Goal: Information Seeking & Learning: Find specific fact

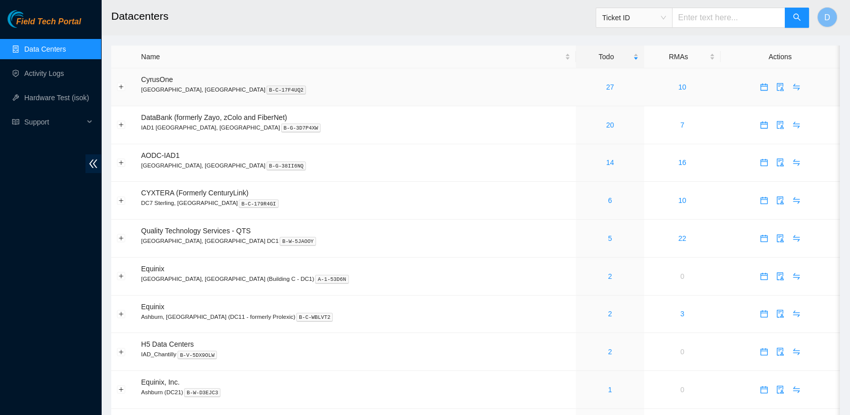
click at [581, 89] on div "27" at bounding box center [609, 86] width 57 height 11
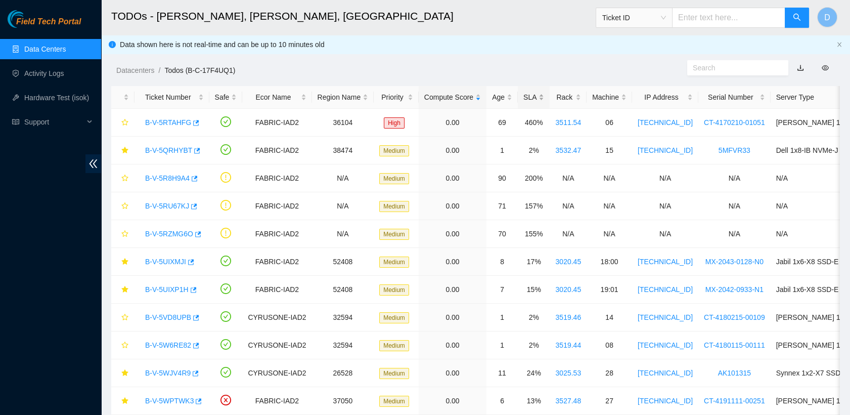
click at [524, 98] on div "SLA" at bounding box center [533, 96] width 21 height 11
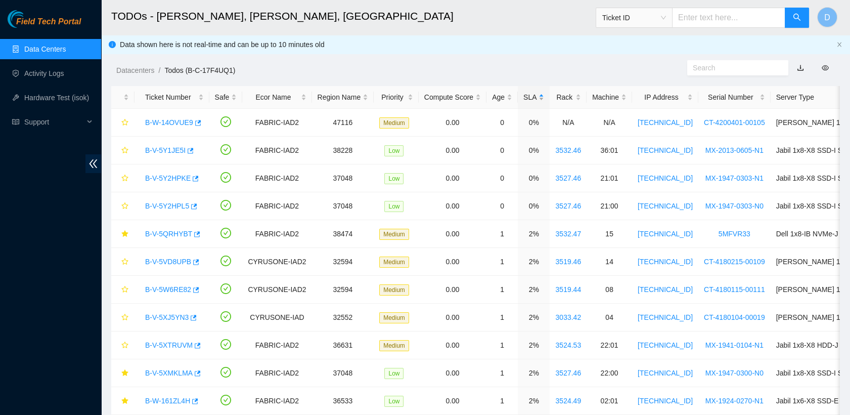
click at [524, 98] on div "SLA" at bounding box center [533, 96] width 21 height 11
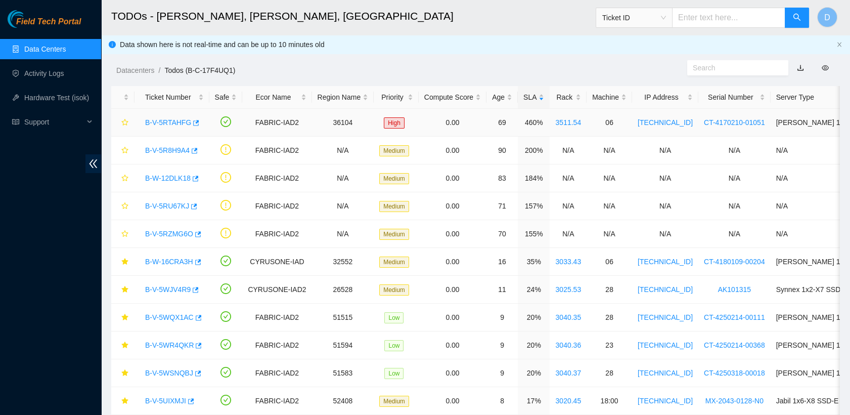
click at [173, 120] on link "B-V-5RTAHFG" at bounding box center [168, 122] width 46 height 8
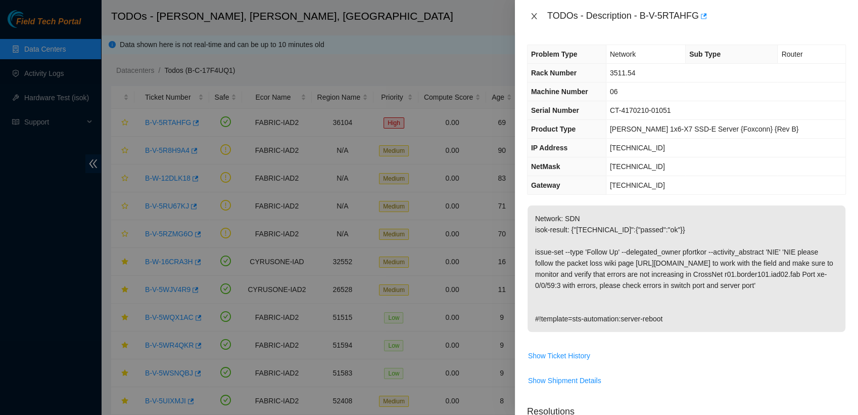
click at [532, 18] on icon "close" at bounding box center [534, 16] width 8 height 8
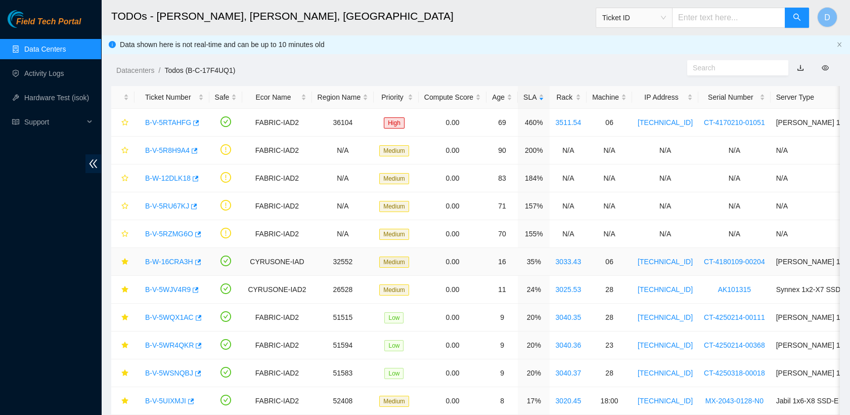
click at [168, 260] on link "B-W-16CRA3H" at bounding box center [169, 261] width 48 height 8
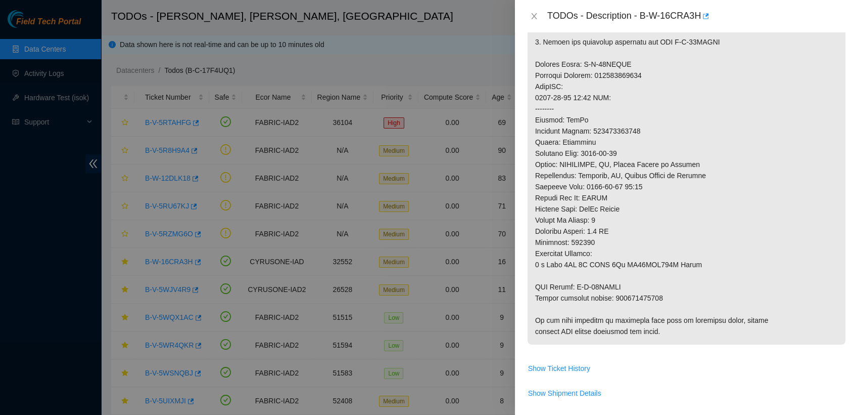
scroll to position [378, 0]
click at [642, 294] on p at bounding box center [687, 86] width 318 height 516
copy p "463470056900"
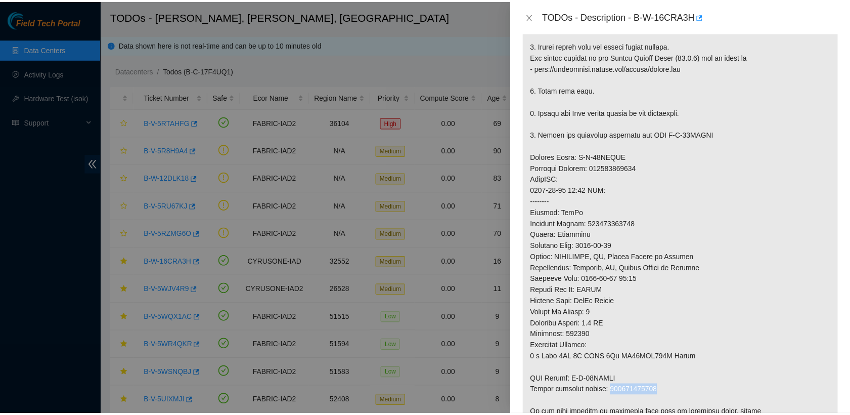
scroll to position [222, 0]
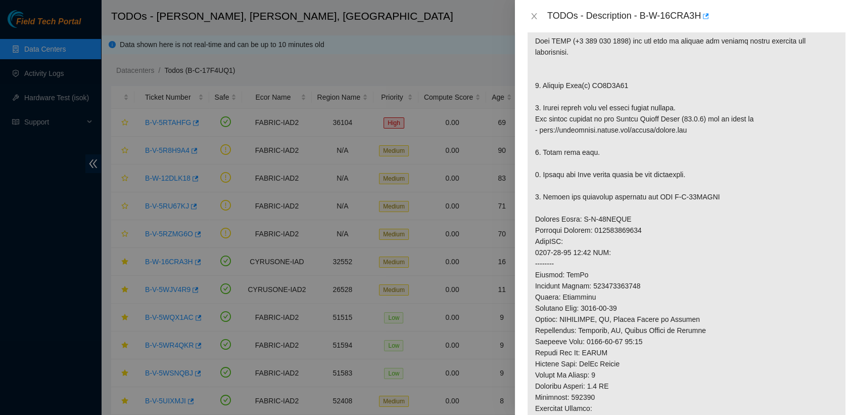
click at [607, 86] on p at bounding box center [687, 241] width 318 height 516
copy p "ZC1E0Y25"
drag, startPoint x: 640, startPoint y: 15, endPoint x: 700, endPoint y: 21, distance: 60.0
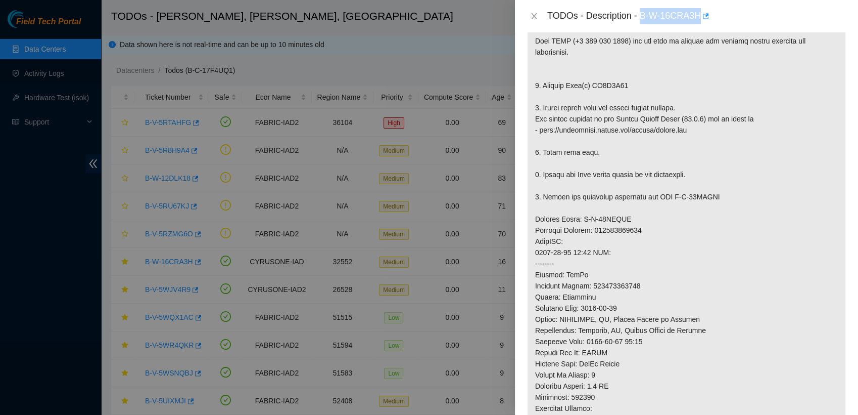
click at [700, 21] on div "TODOs - Description - B-W-16CRA3H" at bounding box center [696, 16] width 299 height 16
copy div "B-W-16CRA3H"
click at [531, 18] on icon "close" at bounding box center [534, 16] width 8 height 8
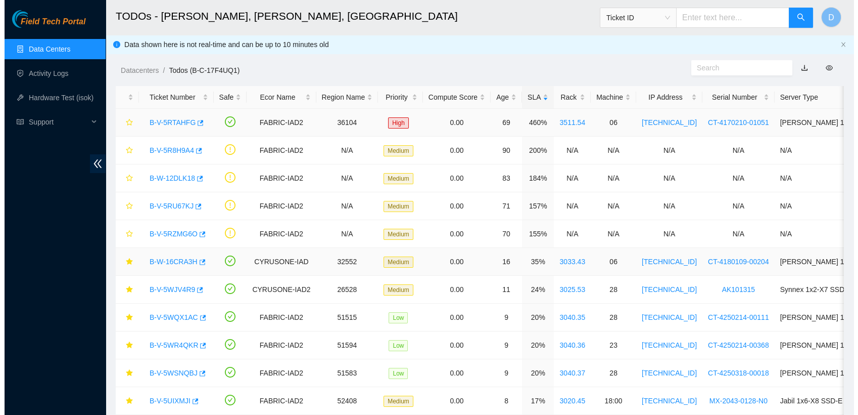
scroll to position [247, 0]
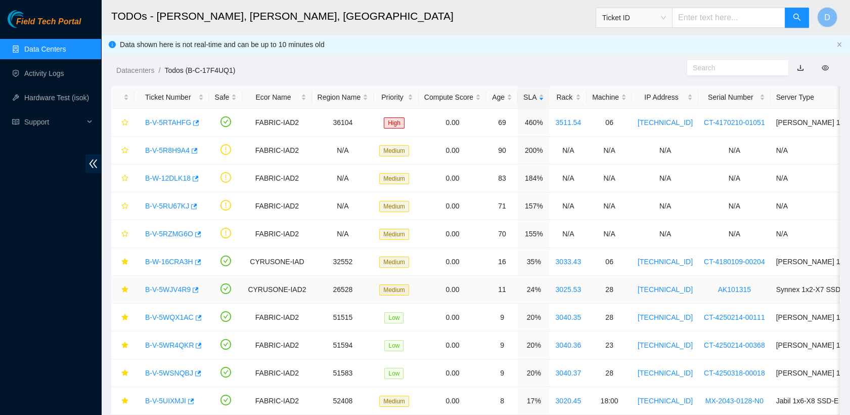
click at [170, 287] on link "B-V-5WJV4R9" at bounding box center [167, 289] width 45 height 8
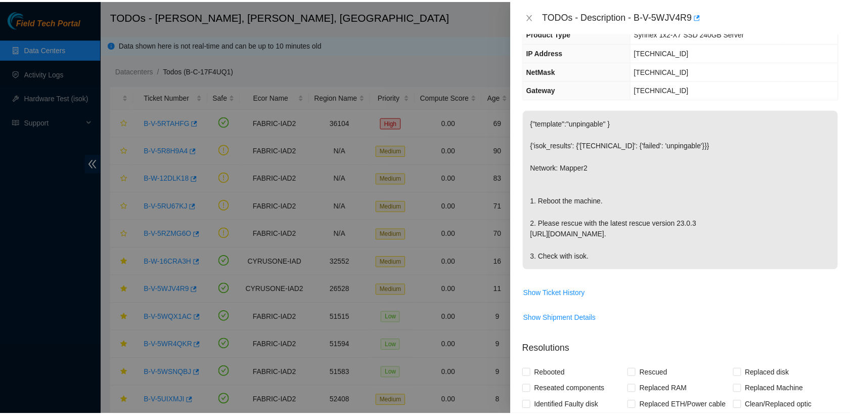
scroll to position [77, 0]
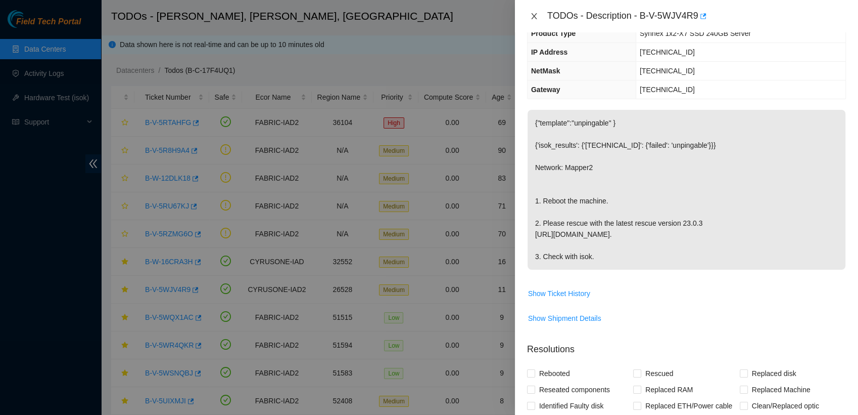
click at [534, 13] on icon "close" at bounding box center [534, 16] width 8 height 8
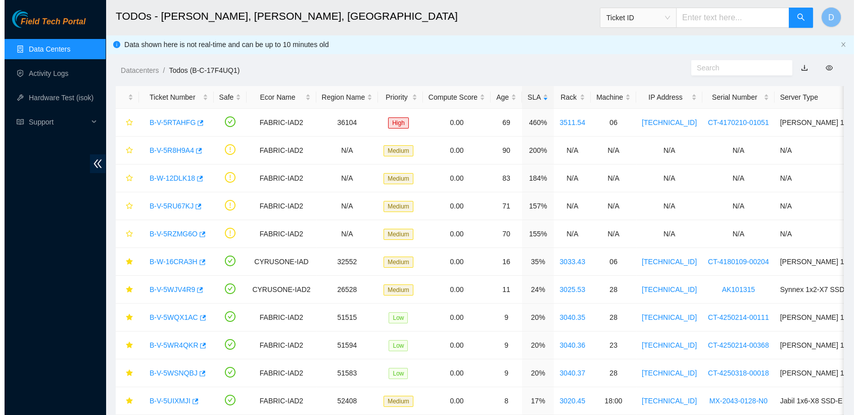
scroll to position [111, 0]
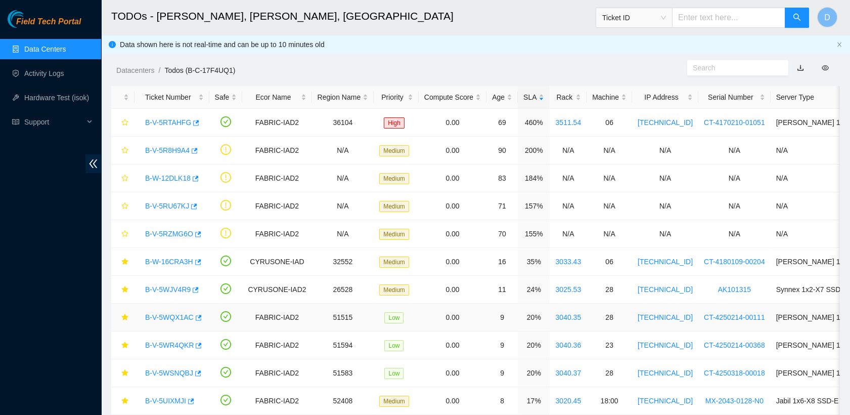
click at [165, 315] on link "B-V-5WQX1AC" at bounding box center [169, 317] width 49 height 8
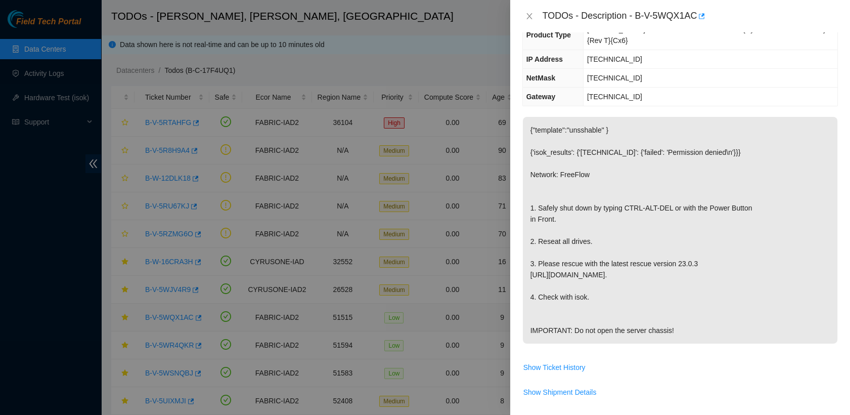
scroll to position [77, 0]
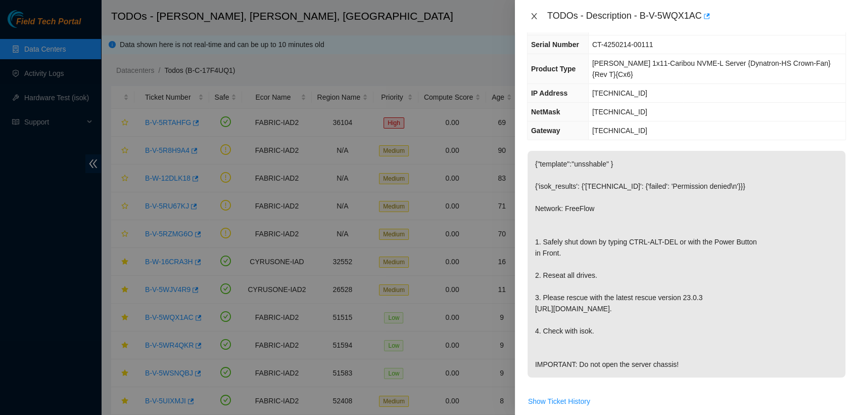
click at [532, 16] on icon "close" at bounding box center [534, 16] width 8 height 8
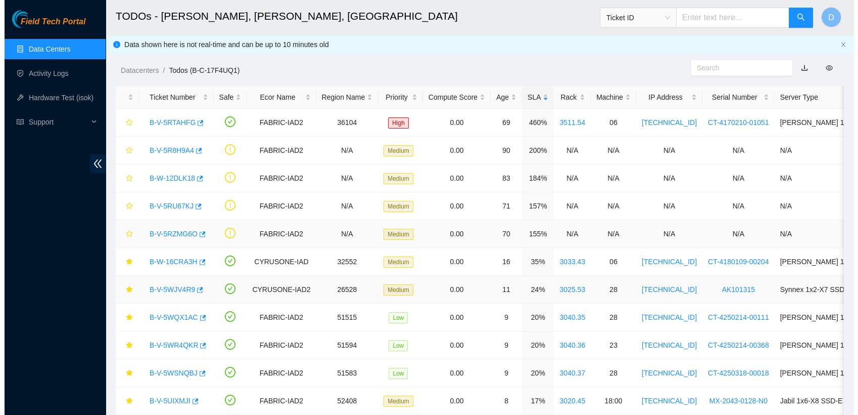
scroll to position [111, 0]
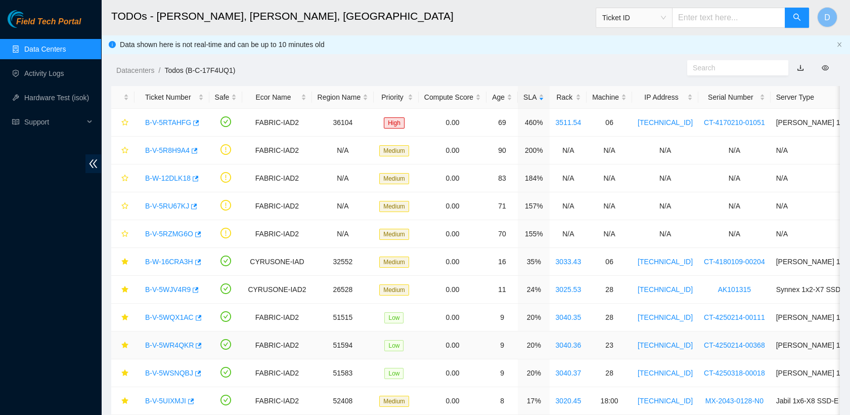
click at [170, 344] on link "B-V-5WR4QKR" at bounding box center [169, 345] width 49 height 8
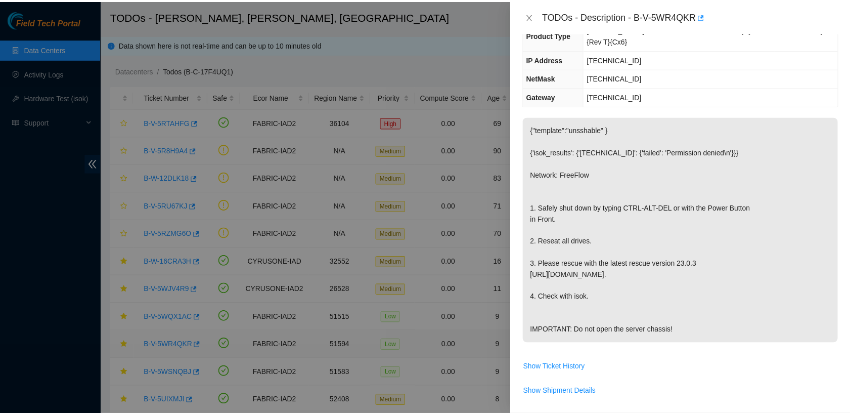
scroll to position [77, 0]
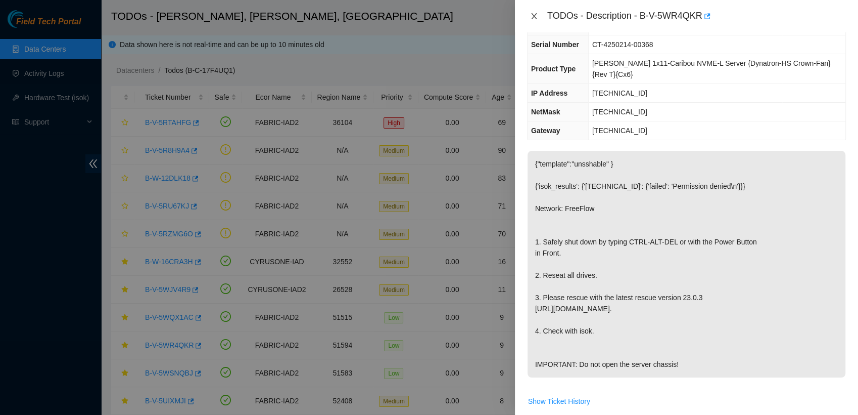
click at [536, 15] on icon "close" at bounding box center [534, 16] width 8 height 8
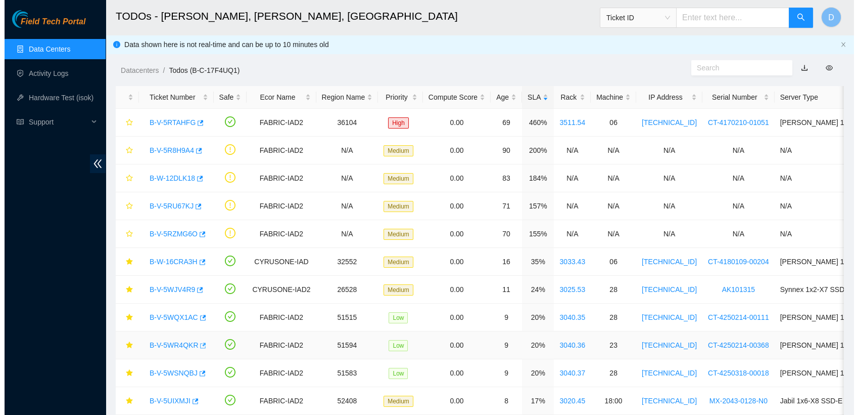
scroll to position [111, 0]
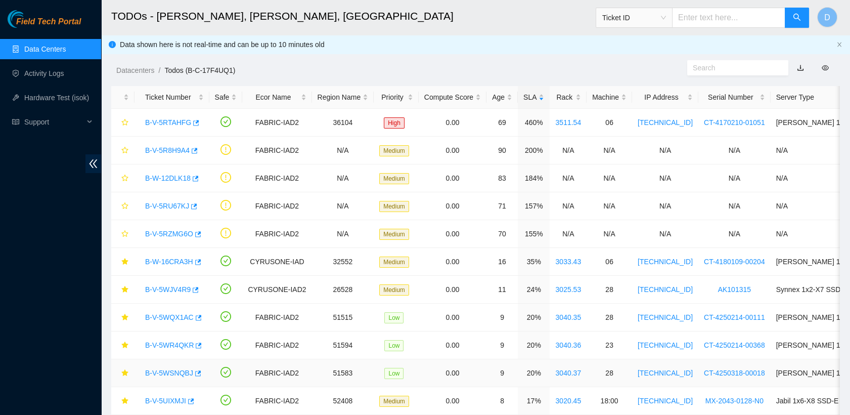
click at [170, 373] on link "B-V-5WSNQBJ" at bounding box center [169, 373] width 48 height 8
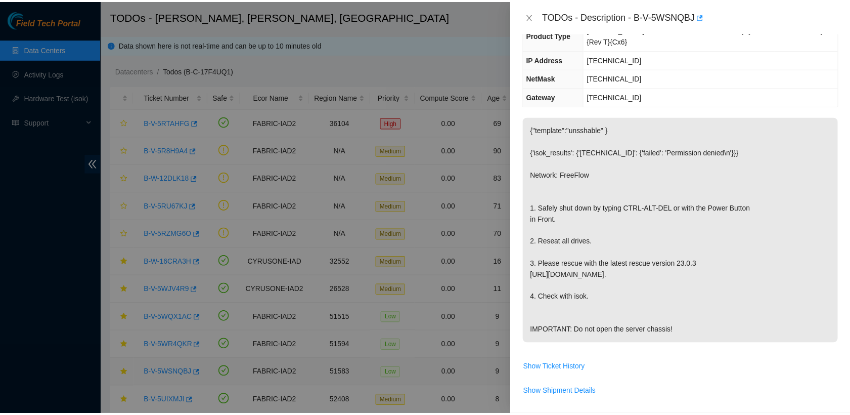
scroll to position [77, 0]
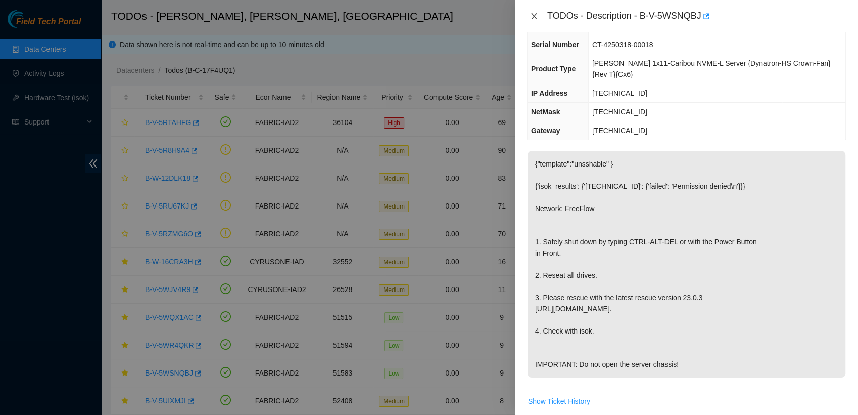
click at [538, 17] on icon "close" at bounding box center [534, 16] width 8 height 8
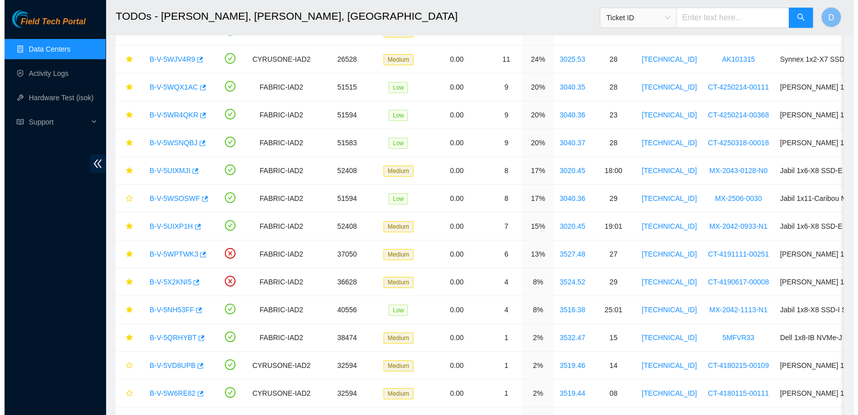
scroll to position [231, 0]
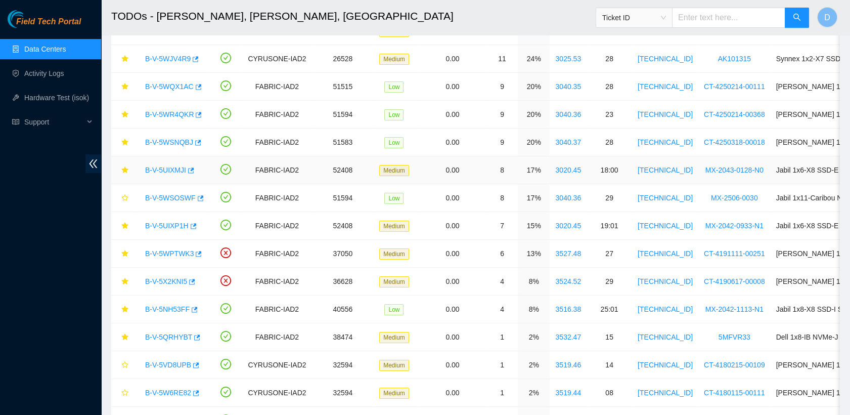
click at [167, 168] on link "B-V-5UIXMJI" at bounding box center [165, 170] width 41 height 8
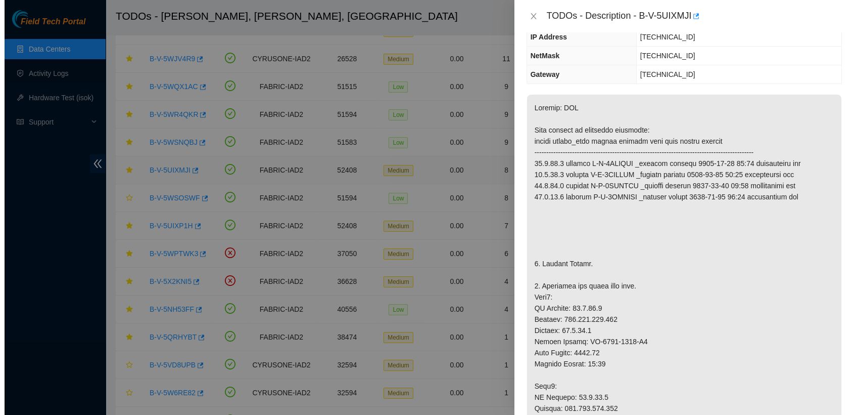
scroll to position [77, 0]
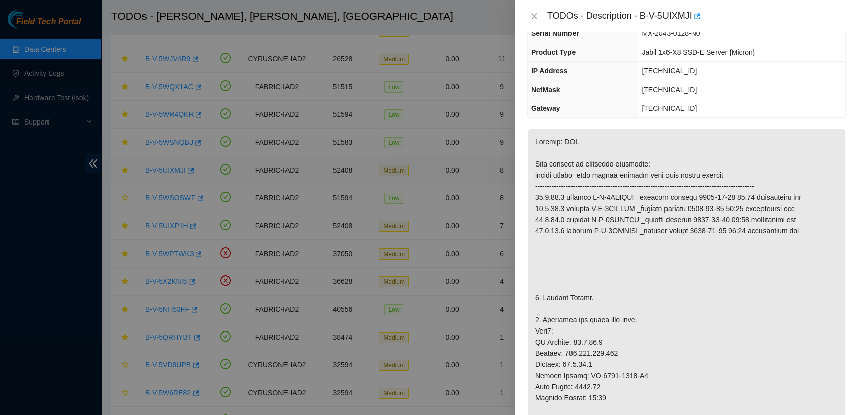
click at [167, 168] on div at bounding box center [429, 207] width 858 height 415
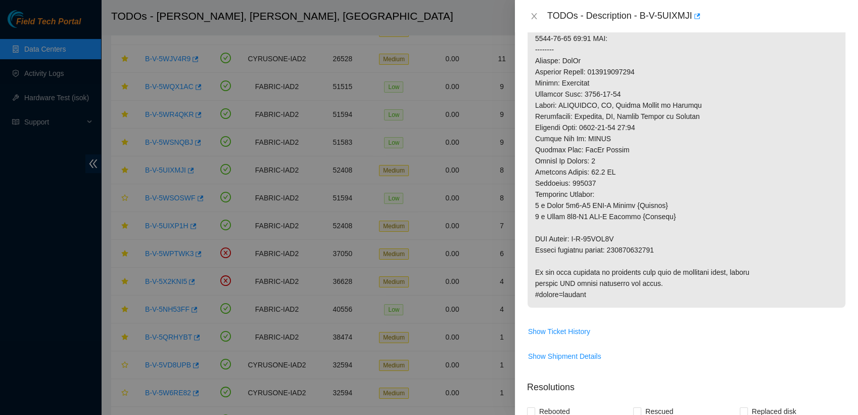
scroll to position [627, 0]
copy p "417328428641"
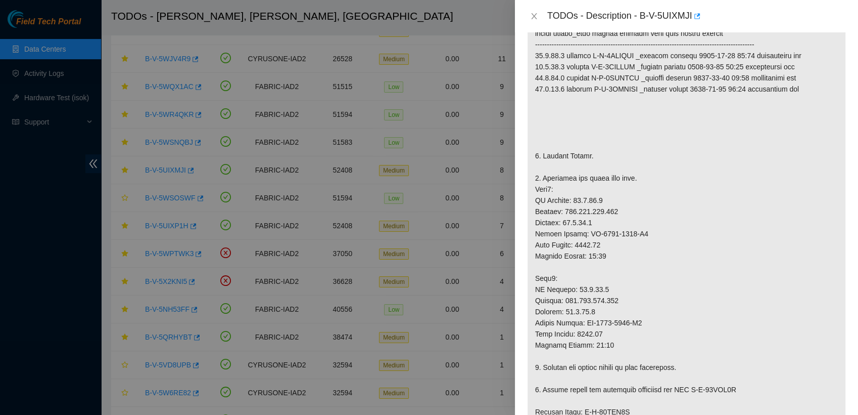
scroll to position [228, 0]
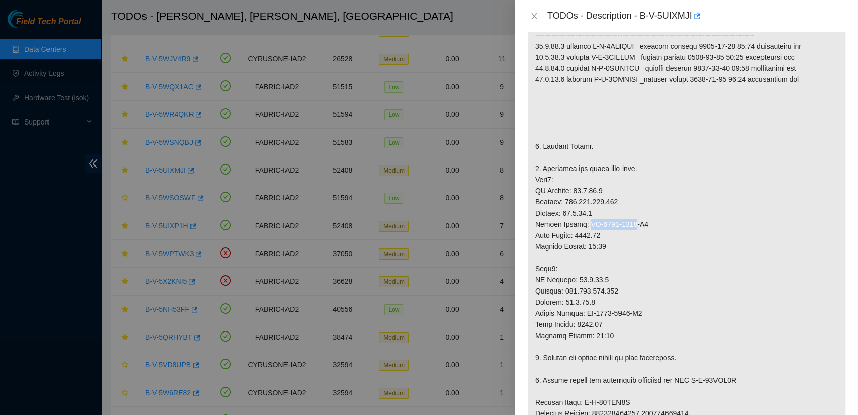
drag, startPoint x: 583, startPoint y: 223, endPoint x: 629, endPoint y: 224, distance: 46.0
click at [629, 224] on p at bounding box center [687, 340] width 318 height 727
copy p "MX-2002-1047"
drag, startPoint x: 641, startPoint y: 14, endPoint x: 693, endPoint y: 23, distance: 52.4
click at [693, 23] on div "TODOs - Description - B-V-5UIXMJI" at bounding box center [696, 16] width 299 height 16
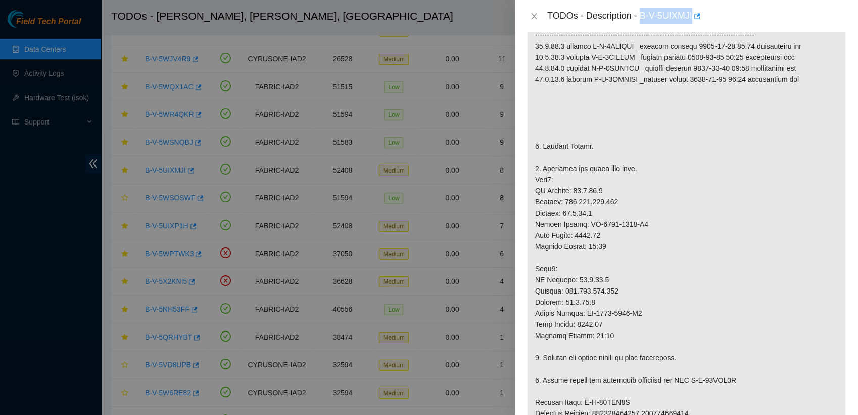
copy div "B-V-5UIXMJI"
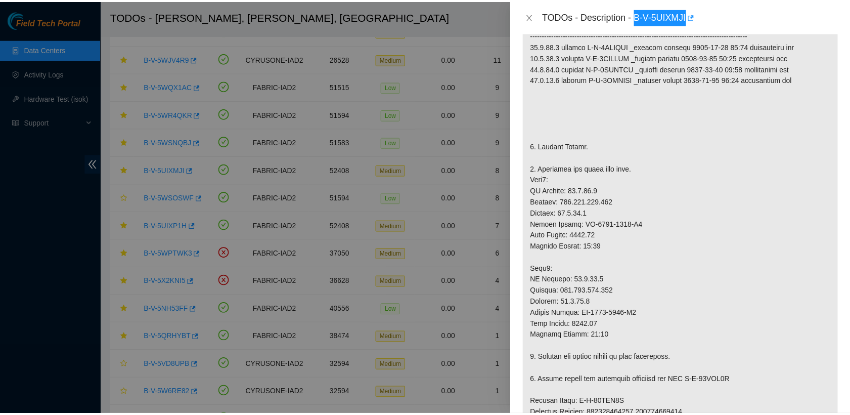
scroll to position [0, 0]
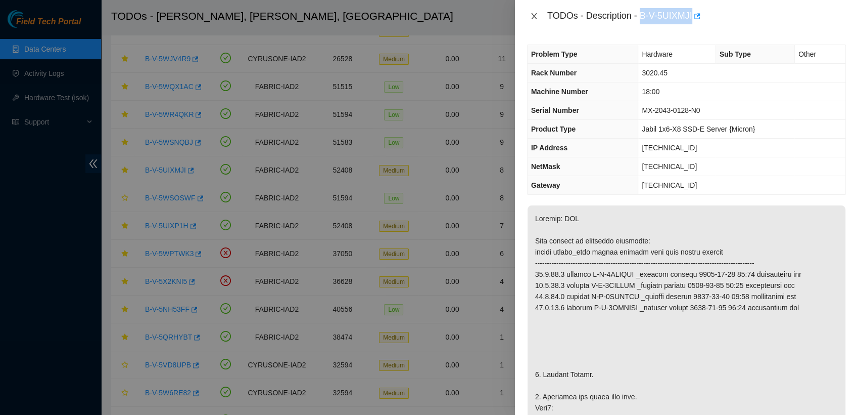
click at [534, 14] on icon "close" at bounding box center [534, 16] width 8 height 8
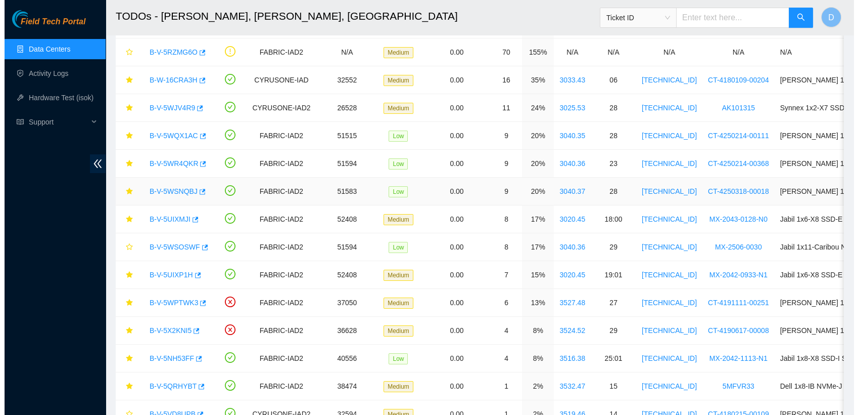
scroll to position [181, 0]
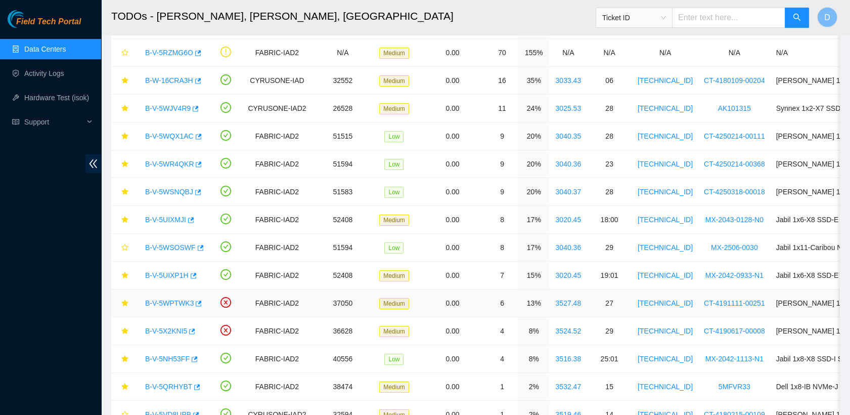
click at [170, 304] on link "B-V-5WPTWK3" at bounding box center [169, 303] width 49 height 8
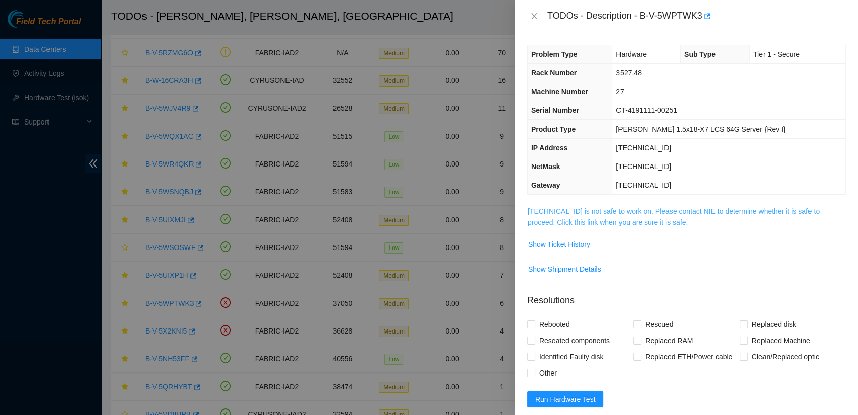
click at [589, 219] on link "[TECHNICAL_ID] is not safe to work on. Please contact NIE to determine whether …" at bounding box center [674, 216] width 292 height 19
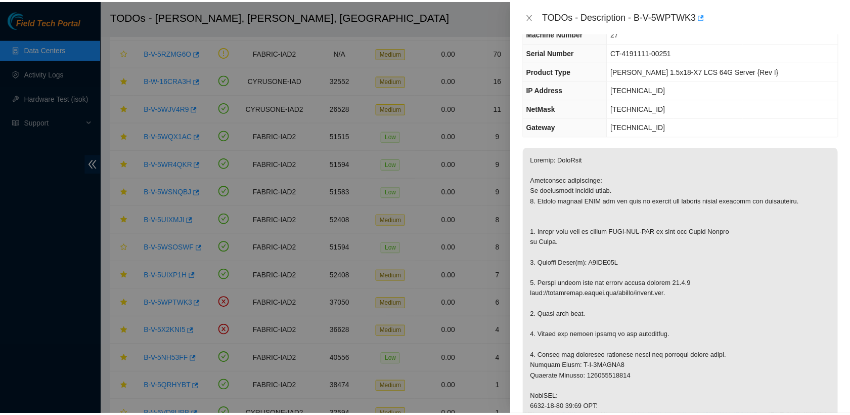
scroll to position [57, 0]
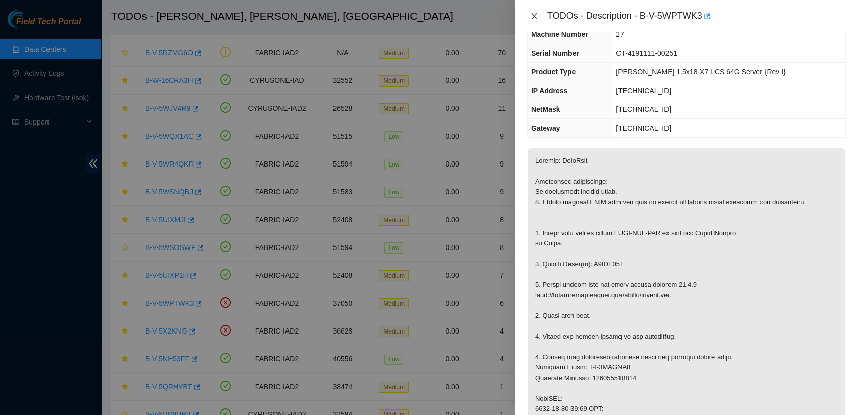
click at [532, 14] on icon "close" at bounding box center [534, 16] width 6 height 6
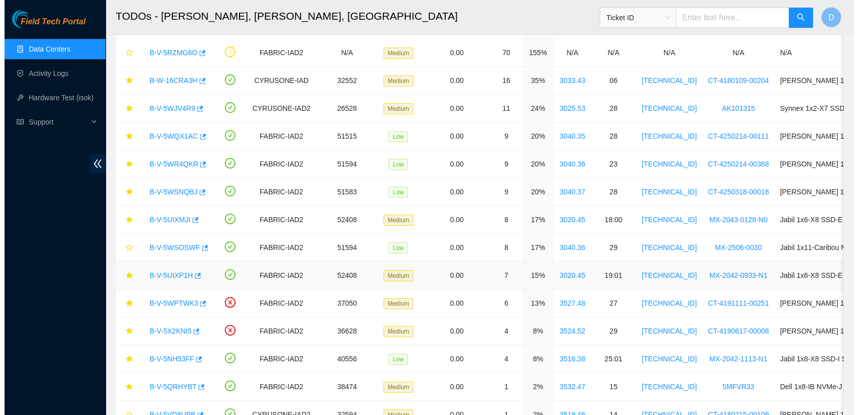
scroll to position [79, 0]
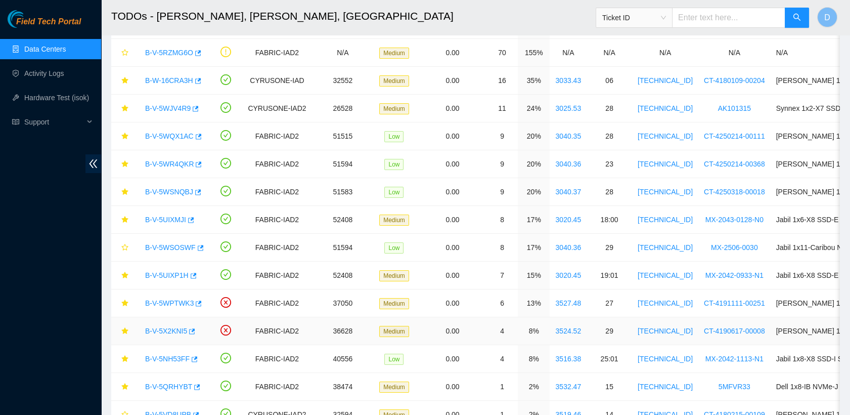
click at [165, 332] on link "B-V-5X2KNI5" at bounding box center [166, 331] width 42 height 8
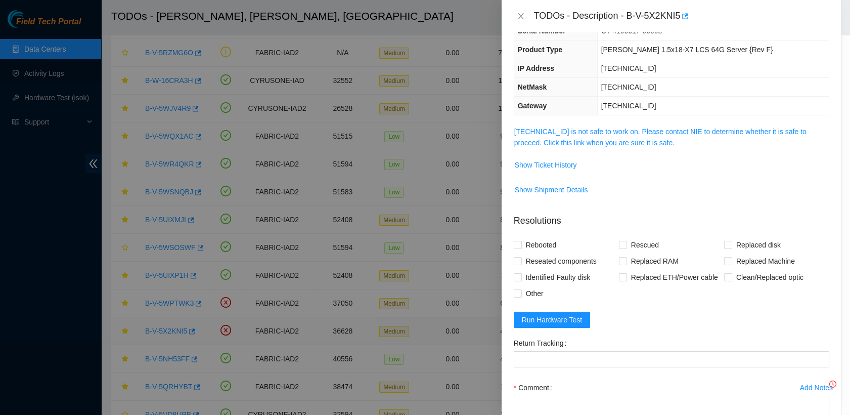
scroll to position [57, 0]
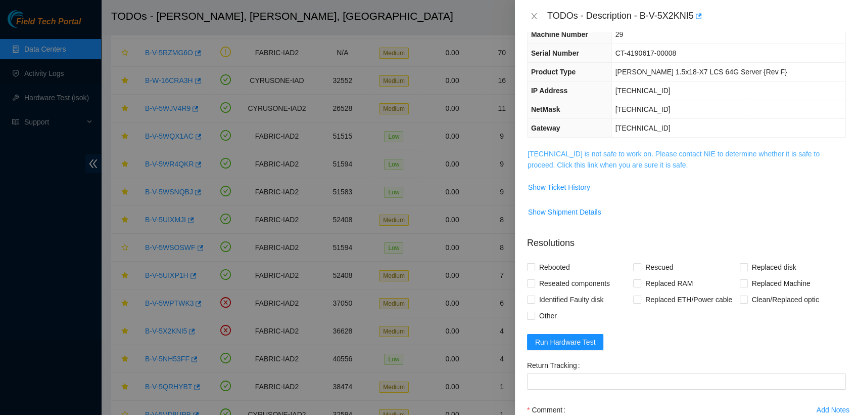
click at [625, 159] on link "[TECHNICAL_ID] is not safe to work on. Please contact NIE to determine whether …" at bounding box center [674, 159] width 292 height 19
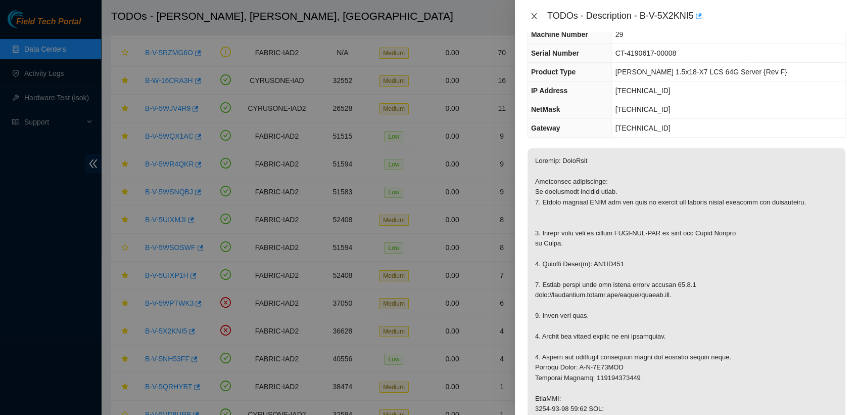
click at [534, 14] on icon "close" at bounding box center [534, 16] width 8 height 8
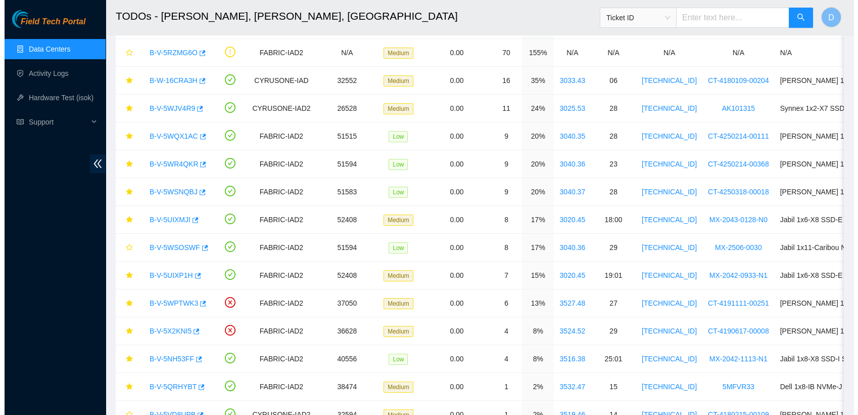
scroll to position [79, 0]
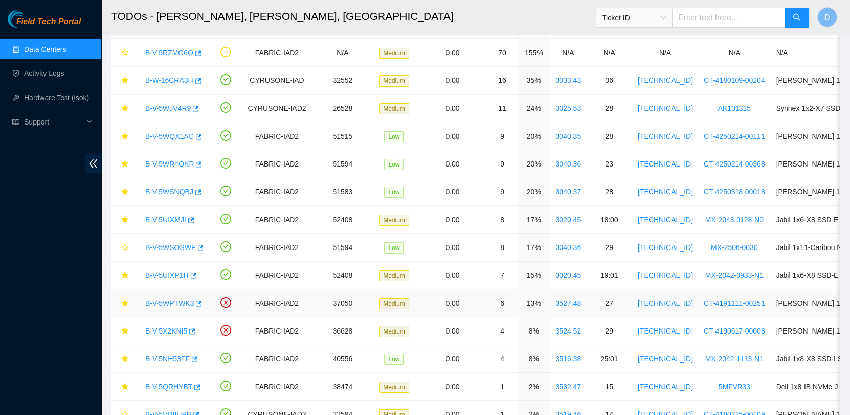
click at [178, 301] on link "B-V-5WPTWK3" at bounding box center [169, 303] width 49 height 8
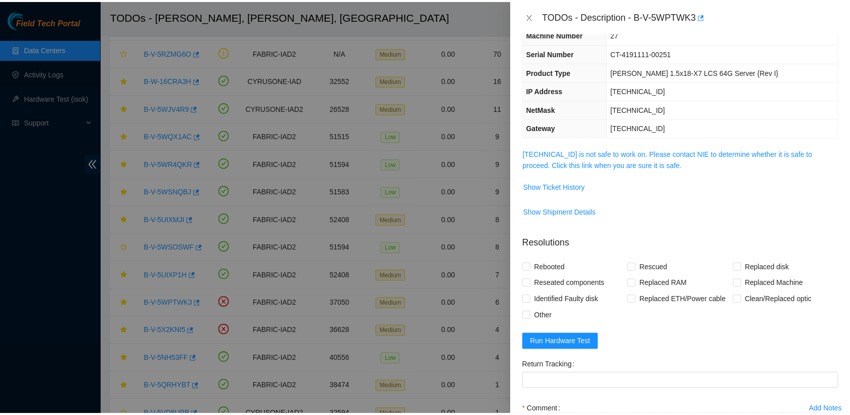
scroll to position [0, 0]
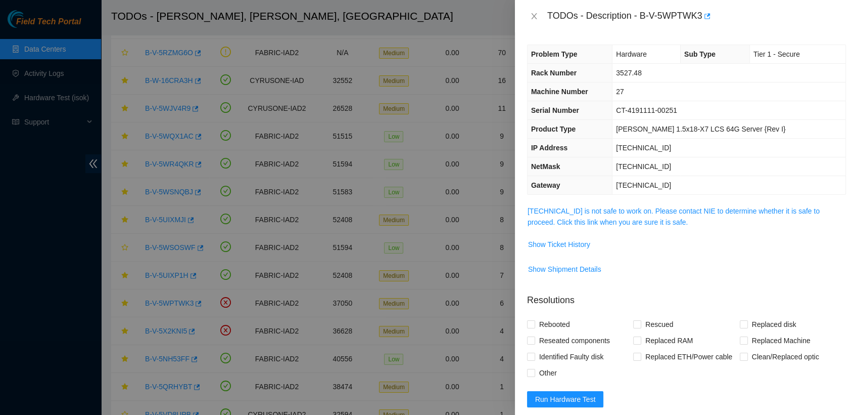
click at [662, 111] on span "CT-4191111-00251" at bounding box center [646, 110] width 61 height 8
drag, startPoint x: 662, startPoint y: 111, endPoint x: 762, endPoint y: 25, distance: 131.5
click at [762, 25] on div "TODOs - Description - B-V-5WPTWK3" at bounding box center [686, 16] width 343 height 32
drag, startPoint x: 641, startPoint y: 15, endPoint x: 702, endPoint y: 22, distance: 61.1
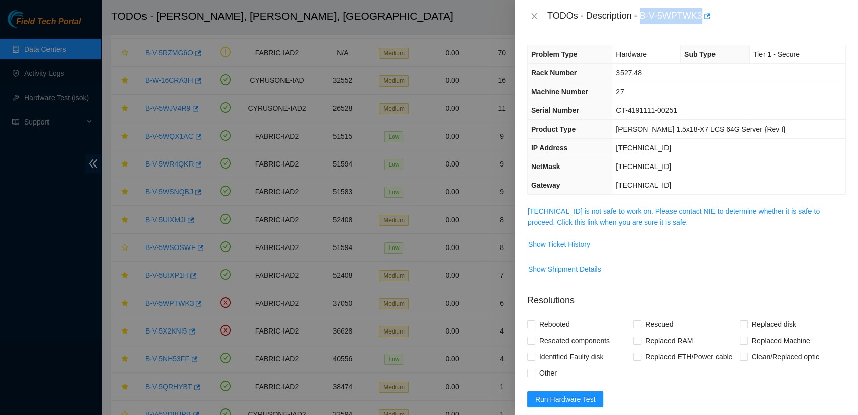
click at [702, 22] on div "TODOs - Description - B-V-5WPTWK3" at bounding box center [696, 16] width 299 height 16
copy div "B-V-5WPTWK3"
click at [534, 16] on icon "close" at bounding box center [534, 16] width 6 height 6
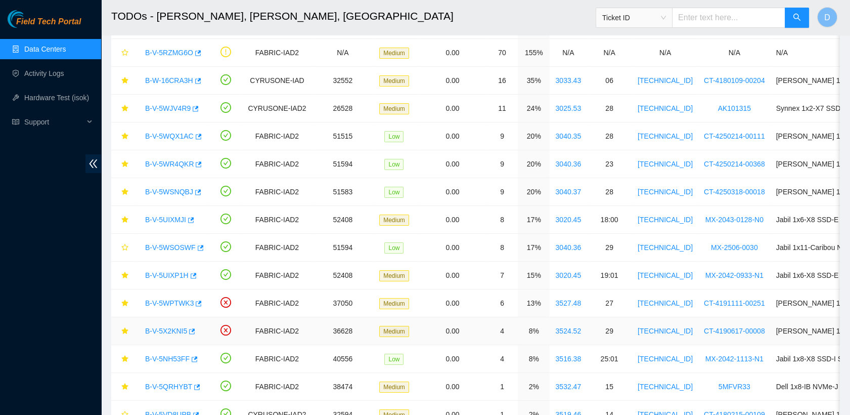
click at [179, 330] on link "B-V-5X2KNI5" at bounding box center [166, 331] width 42 height 8
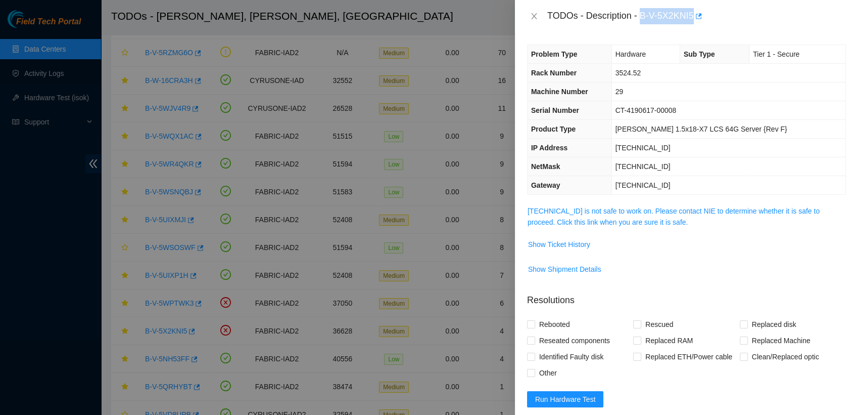
drag, startPoint x: 640, startPoint y: 15, endPoint x: 752, endPoint y: 19, distance: 111.8
click at [752, 19] on div "TODOs - Description - B-V-5X2KNI5" at bounding box center [696, 16] width 299 height 16
copy div "B-V-5X2KNI5"
click at [533, 17] on icon "close" at bounding box center [534, 16] width 6 height 6
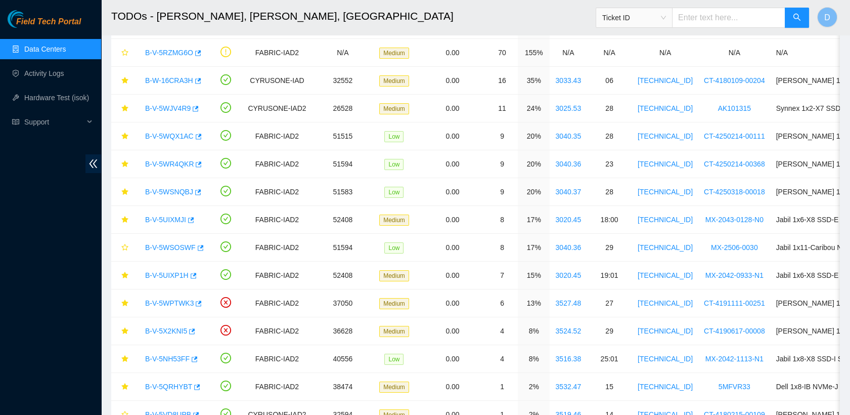
click at [549, 22] on h2 "TODOs - [PERSON_NAME], [PERSON_NAME], [GEOGRAPHIC_DATA]" at bounding box center [401, 16] width 581 height 32
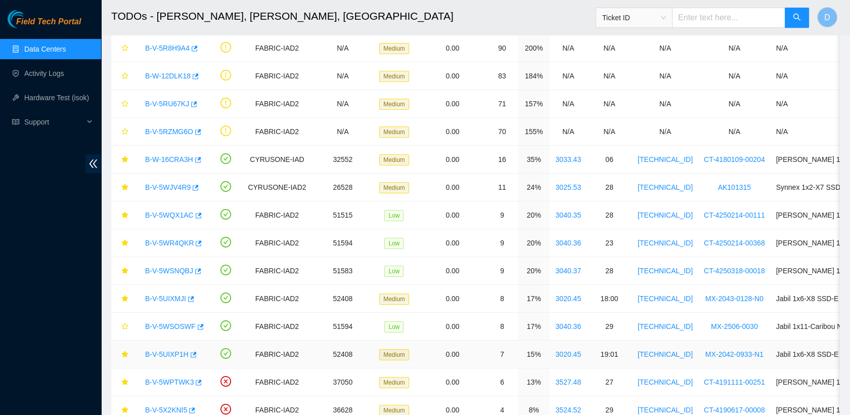
scroll to position [101, 0]
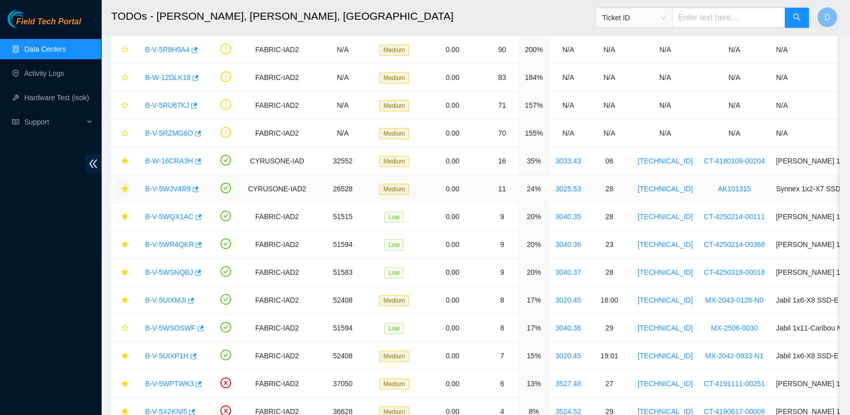
click at [125, 189] on icon "star" at bounding box center [124, 188] width 7 height 7
click at [127, 219] on icon "star" at bounding box center [124, 216] width 7 height 7
drag, startPoint x: 127, startPoint y: 270, endPoint x: 125, endPoint y: 243, distance: 26.9
click at [125, 243] on tbody "B-V-5RTAHFG FABRIC-IAD2 36104 High 0.00 69 460% 3511.54 06 [TECHNICAL_ID] CT-41…" at bounding box center [585, 383] width 949 height 751
click at [125, 243] on icon "star" at bounding box center [124, 244] width 7 height 7
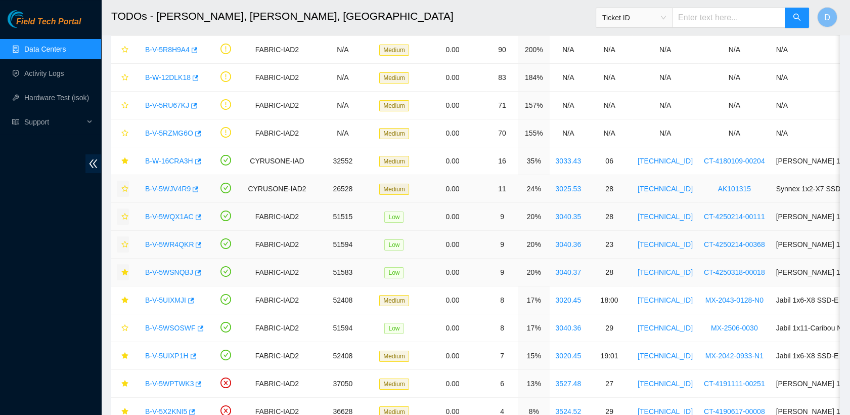
click at [124, 268] on icon "star" at bounding box center [124, 271] width 7 height 7
click at [121, 269] on icon "star" at bounding box center [124, 271] width 7 height 7
click at [182, 272] on link "B-V-5WSNQBJ" at bounding box center [169, 272] width 48 height 8
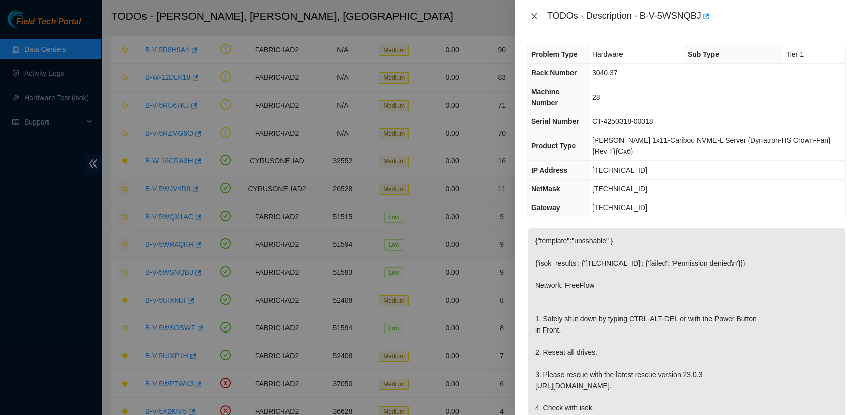
click at [535, 18] on icon "close" at bounding box center [534, 16] width 6 height 6
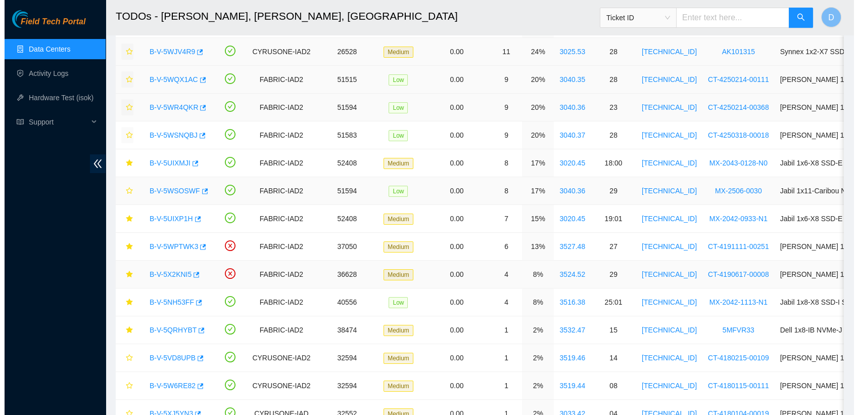
scroll to position [240, 0]
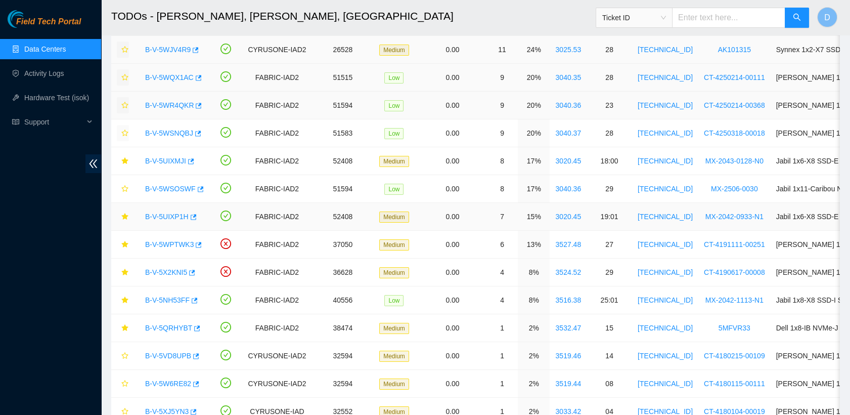
click at [171, 216] on link "B-V-5UIXP1H" at bounding box center [166, 216] width 43 height 8
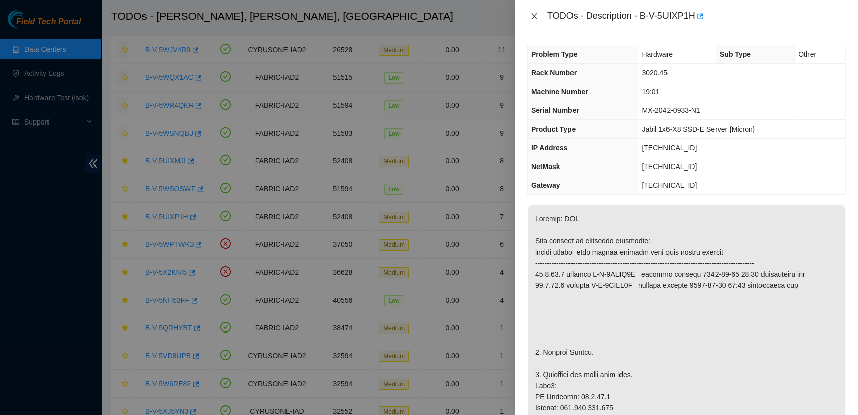
click at [534, 13] on icon "close" at bounding box center [534, 16] width 8 height 8
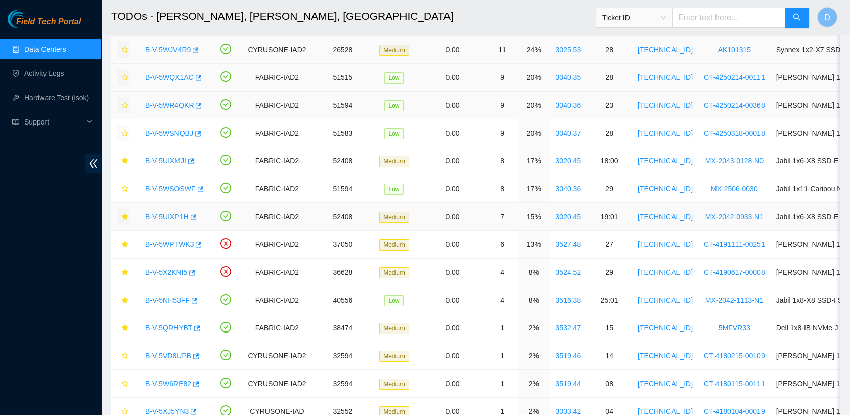
click at [123, 216] on icon "star" at bounding box center [124, 216] width 7 height 7
click at [172, 240] on link "B-V-5WPTWK3" at bounding box center [169, 244] width 49 height 8
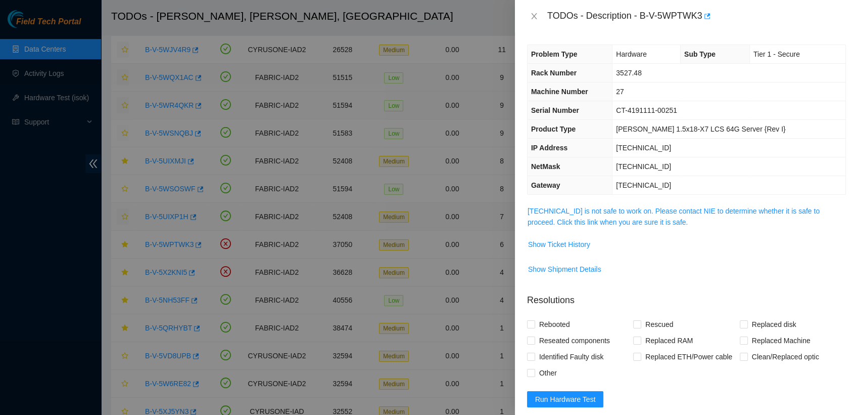
click at [621, 215] on span "[TECHNICAL_ID] is not safe to work on. Please contact NIE to determine whether …" at bounding box center [687, 216] width 318 height 22
click at [635, 221] on link "[TECHNICAL_ID] is not safe to work on. Please contact NIE to determine whether …" at bounding box center [674, 216] width 292 height 19
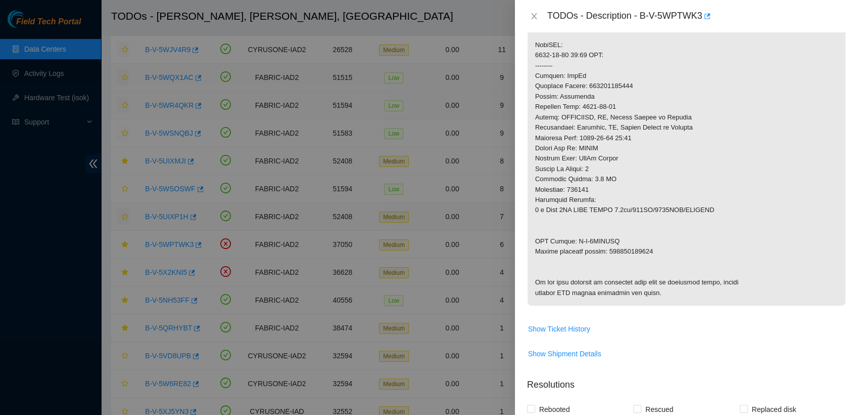
scroll to position [425, 0]
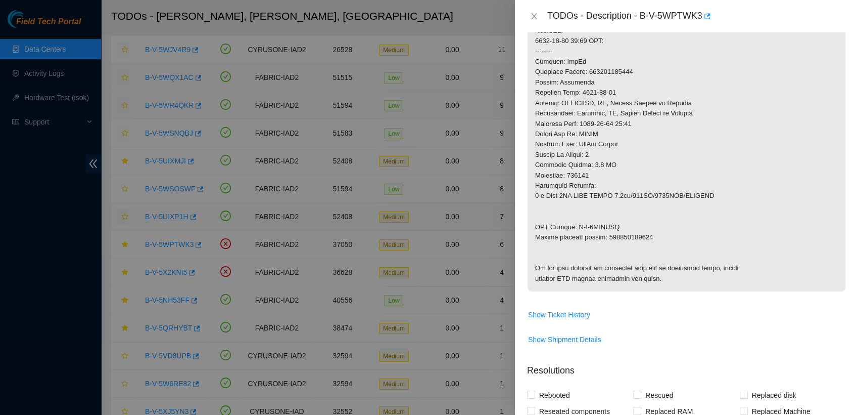
click at [633, 239] on p at bounding box center [687, 36] width 318 height 511
copy p "463470061792"
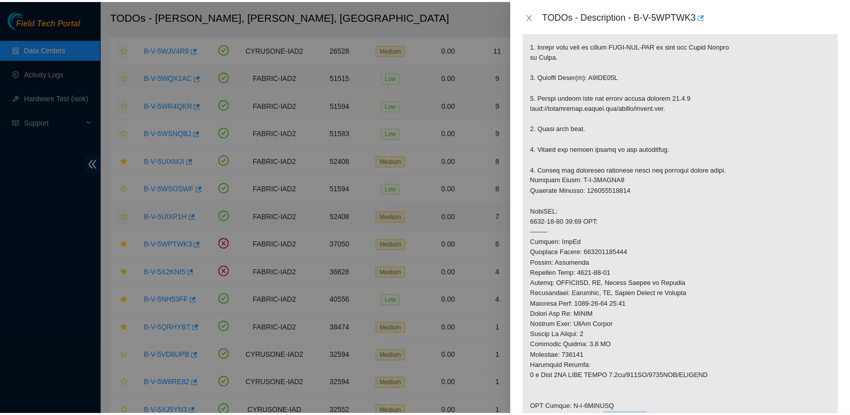
scroll to position [241, 0]
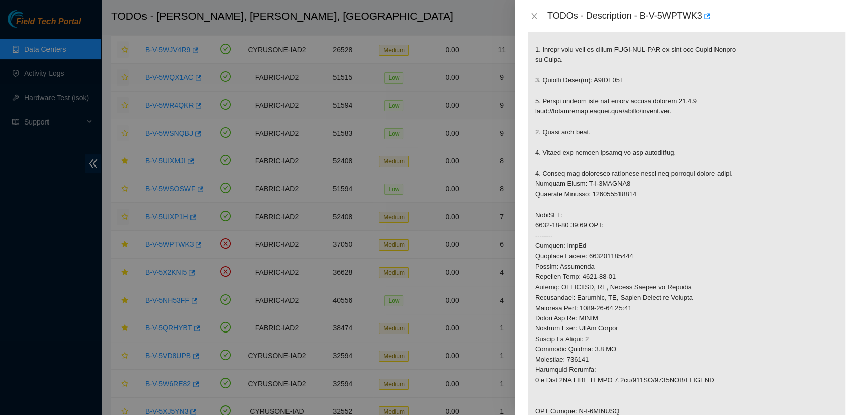
click at [607, 76] on p at bounding box center [687, 220] width 318 height 511
copy p "V6HPX68S"
drag, startPoint x: 641, startPoint y: 14, endPoint x: 702, endPoint y: 19, distance: 60.9
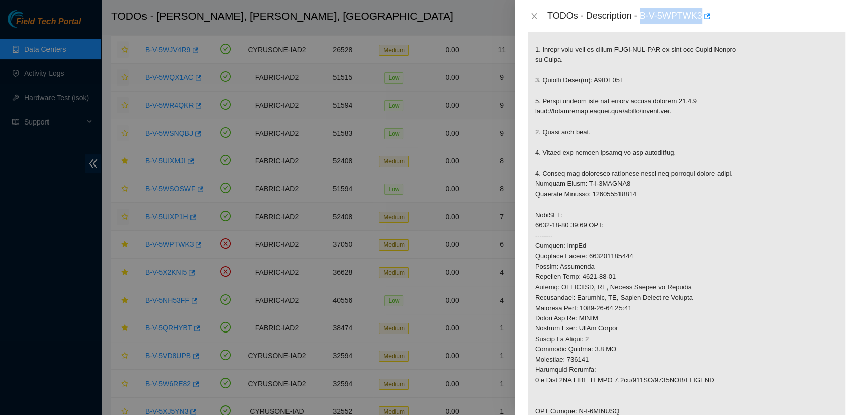
click at [702, 19] on div "TODOs - Description - B-V-5WPTWK3" at bounding box center [696, 16] width 299 height 16
click at [534, 16] on icon "close" at bounding box center [534, 16] width 6 height 6
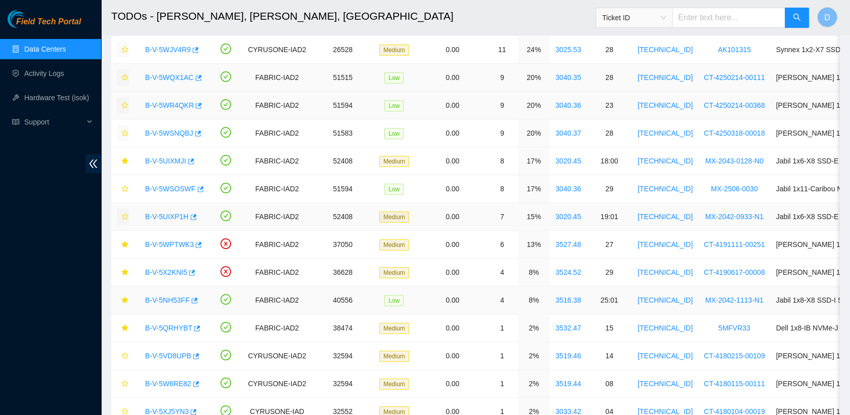
scroll to position [161, 0]
click at [125, 299] on icon "star" at bounding box center [124, 299] width 7 height 7
click at [125, 324] on icon "star" at bounding box center [124, 327] width 7 height 7
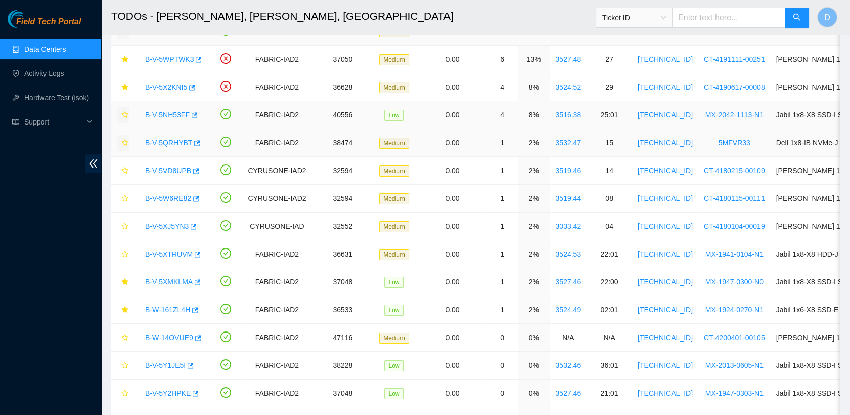
scroll to position [426, 0]
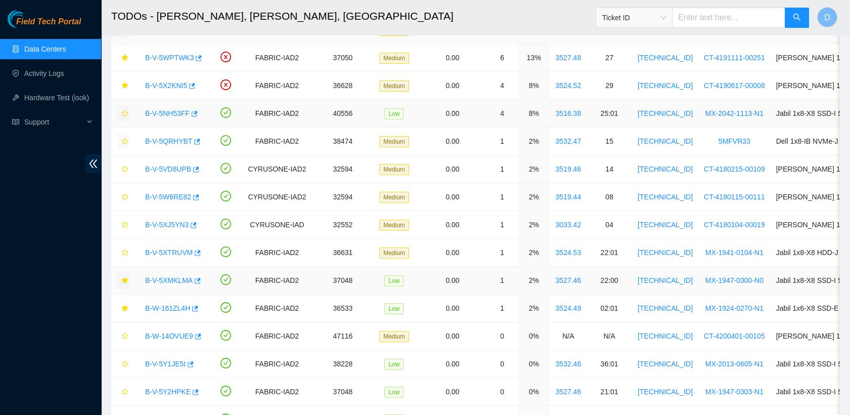
click at [125, 279] on icon "star" at bounding box center [124, 280] width 7 height 7
click at [125, 304] on icon "star" at bounding box center [124, 307] width 7 height 7
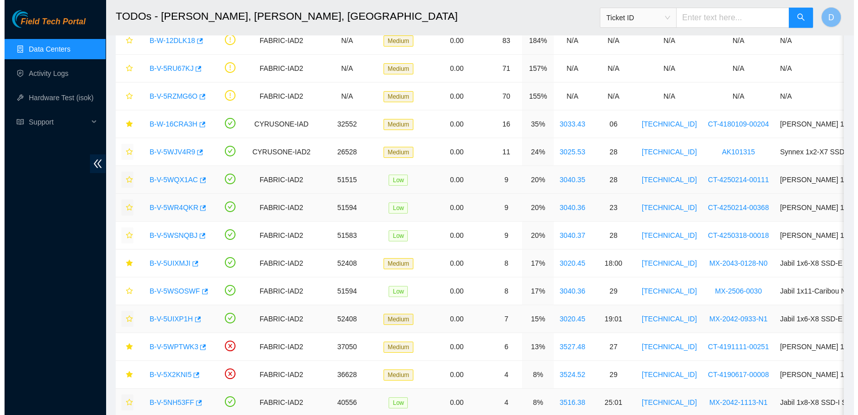
scroll to position [137, 0]
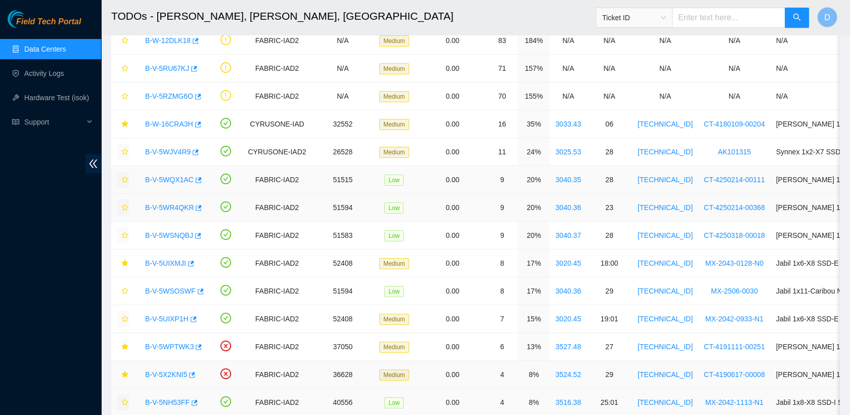
click at [175, 375] on link "B-V-5X2KNI5" at bounding box center [166, 374] width 42 height 8
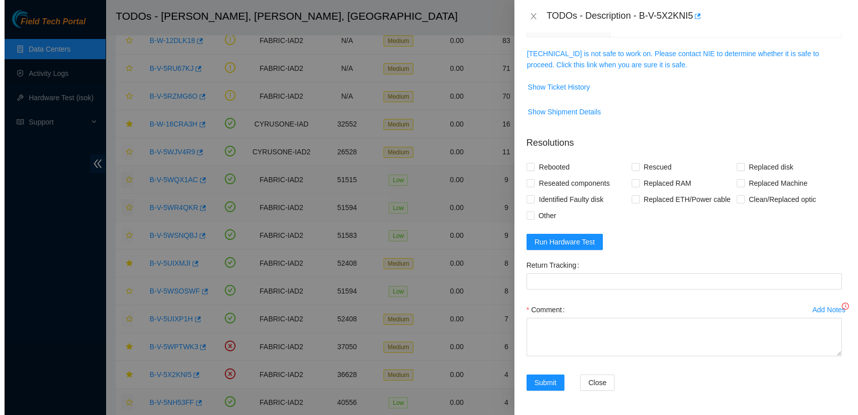
scroll to position [117, 0]
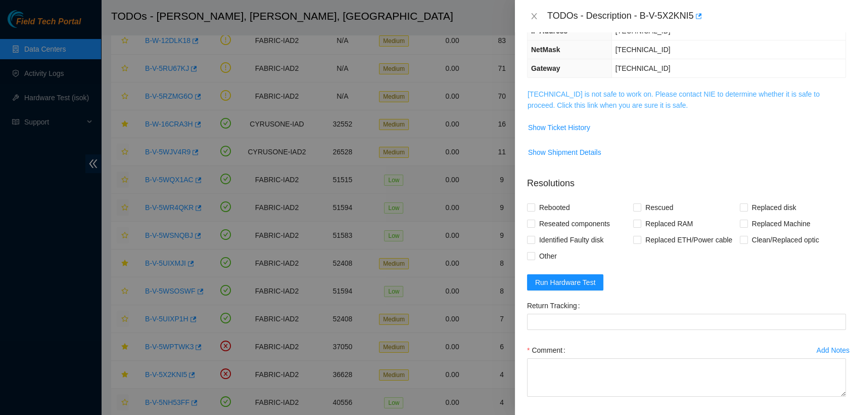
click at [646, 95] on link "[TECHNICAL_ID] is not safe to work on. Please contact NIE to determine whether …" at bounding box center [674, 99] width 292 height 19
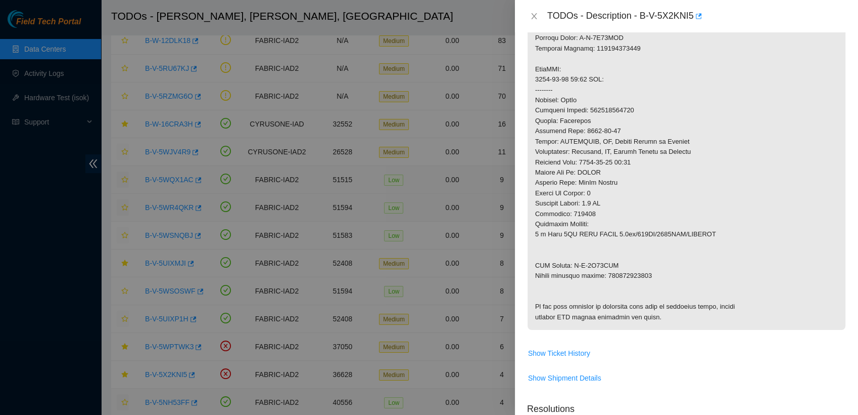
scroll to position [386, 0]
click at [635, 273] on p at bounding box center [687, 74] width 318 height 511
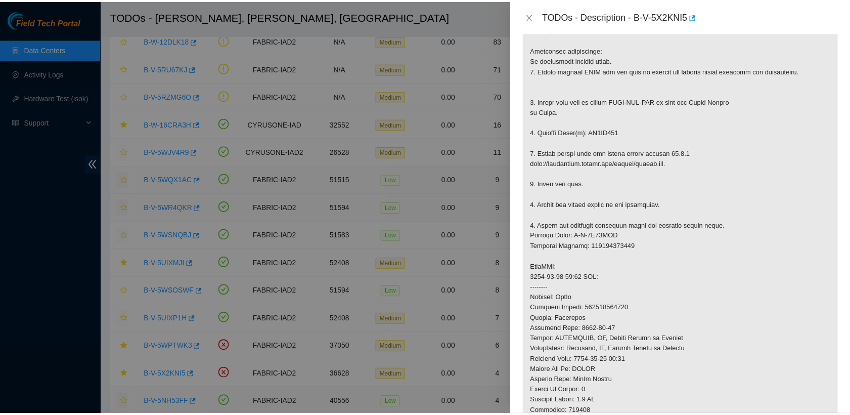
scroll to position [187, 0]
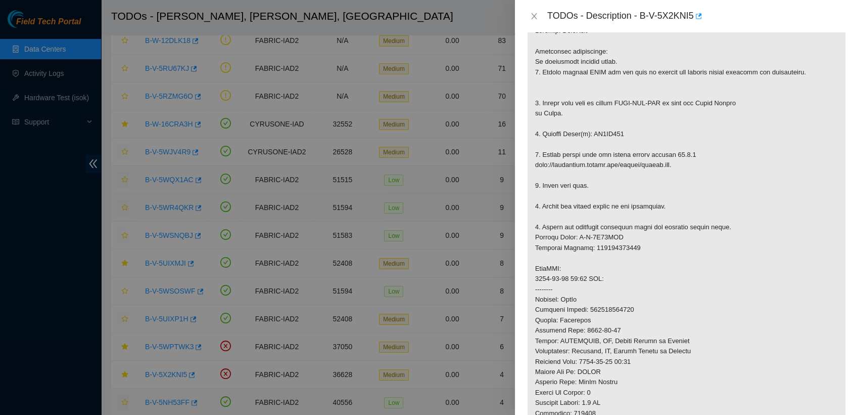
click at [611, 133] on p at bounding box center [687, 273] width 318 height 511
drag, startPoint x: 640, startPoint y: 11, endPoint x: 693, endPoint y: 13, distance: 52.6
click at [693, 13] on div "TODOs - Description - B-V-5X2KNI5" at bounding box center [696, 16] width 299 height 16
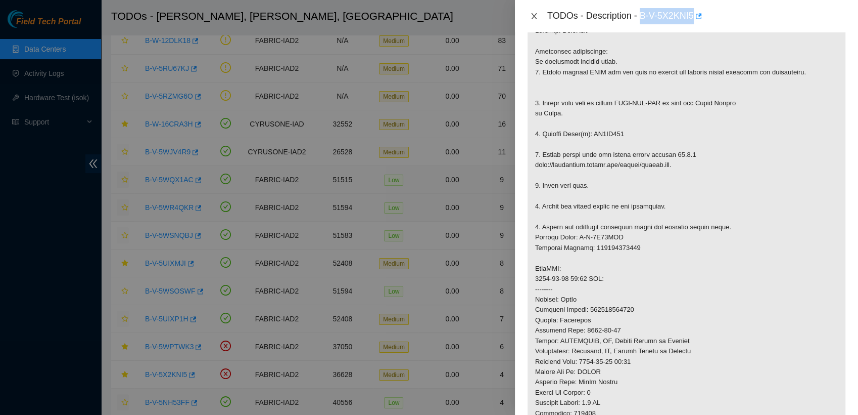
click at [536, 13] on icon "close" at bounding box center [534, 16] width 8 height 8
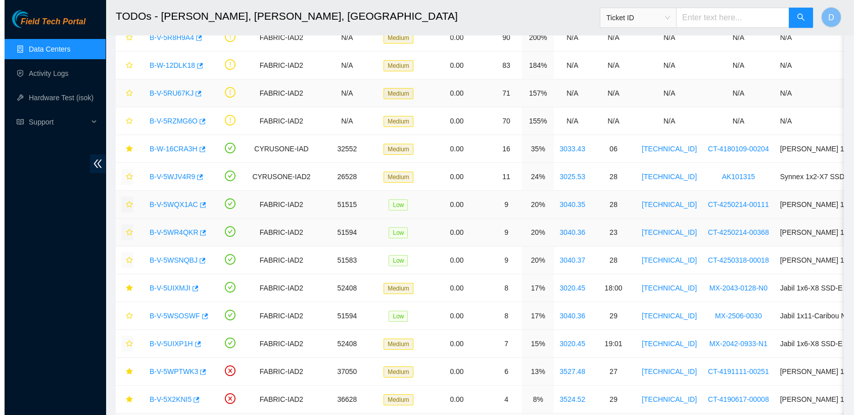
scroll to position [47, 0]
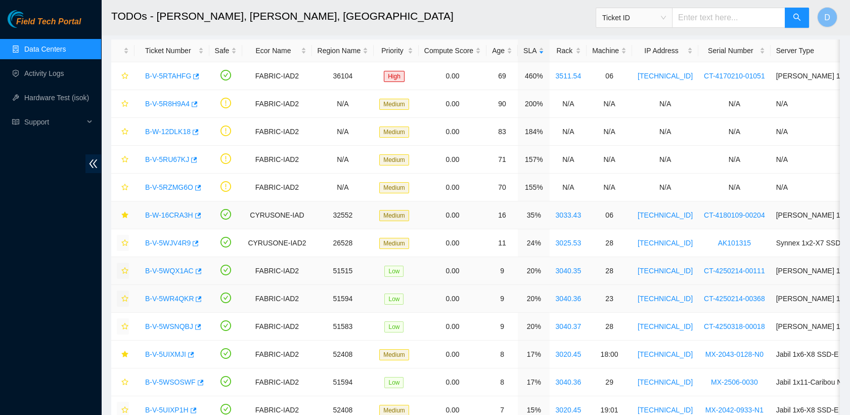
click at [169, 212] on link "B-W-16CRA3H" at bounding box center [169, 215] width 48 height 8
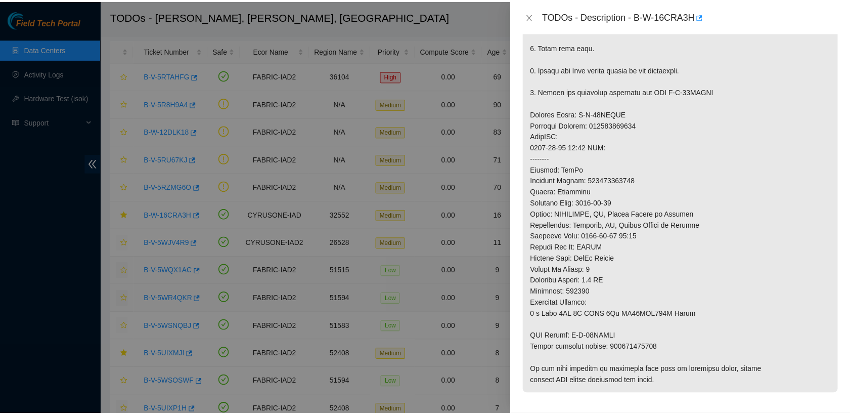
scroll to position [326, 0]
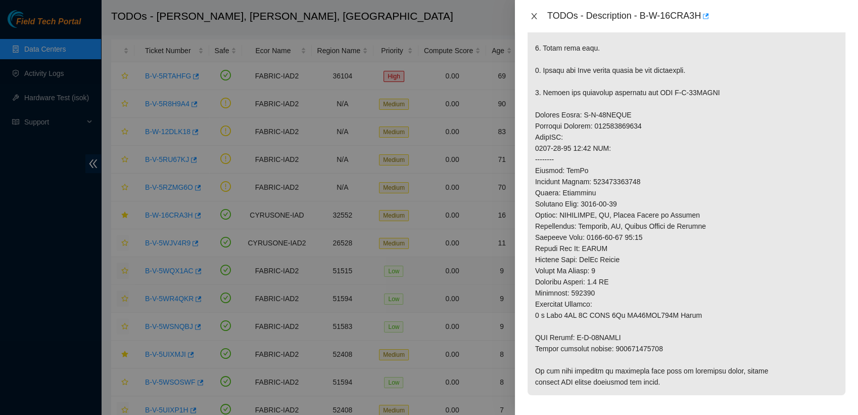
click at [533, 18] on icon "close" at bounding box center [534, 16] width 8 height 8
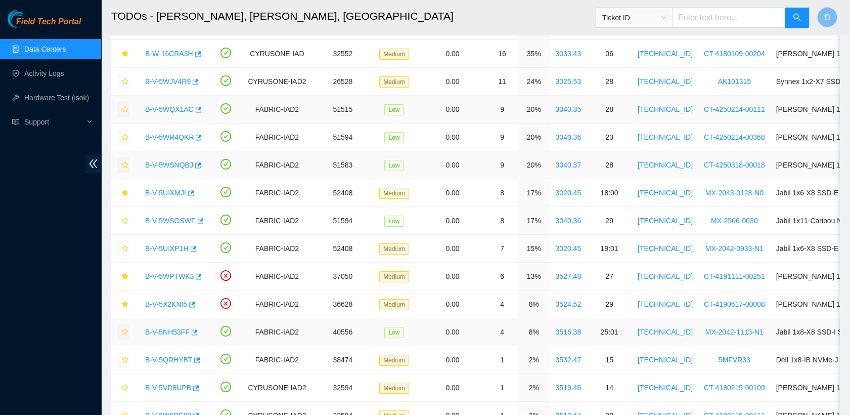
scroll to position [208, 0]
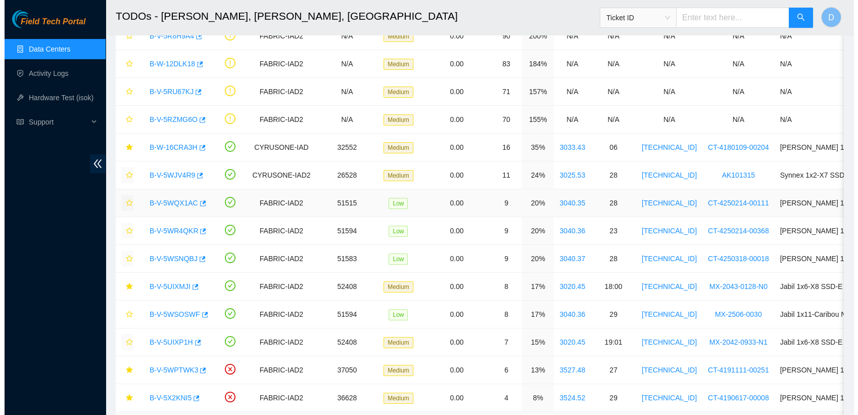
scroll to position [113, 0]
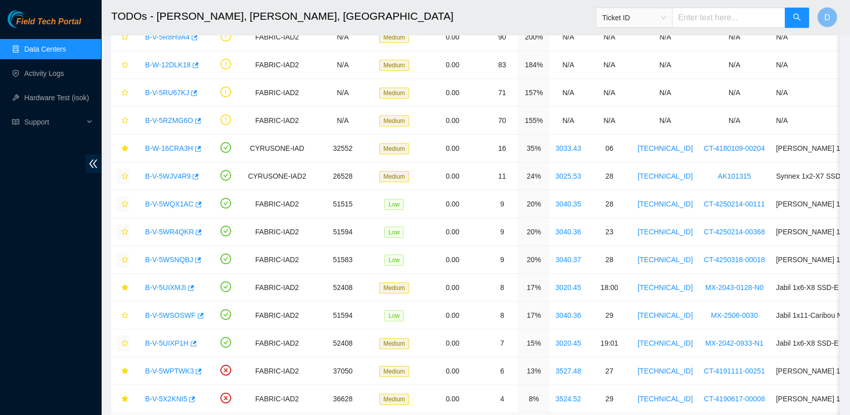
click at [489, 11] on h2 "TODOs - [PERSON_NAME], [PERSON_NAME], [GEOGRAPHIC_DATA]" at bounding box center [401, 16] width 581 height 32
click at [170, 371] on link "B-V-5WPTWK3" at bounding box center [169, 370] width 49 height 8
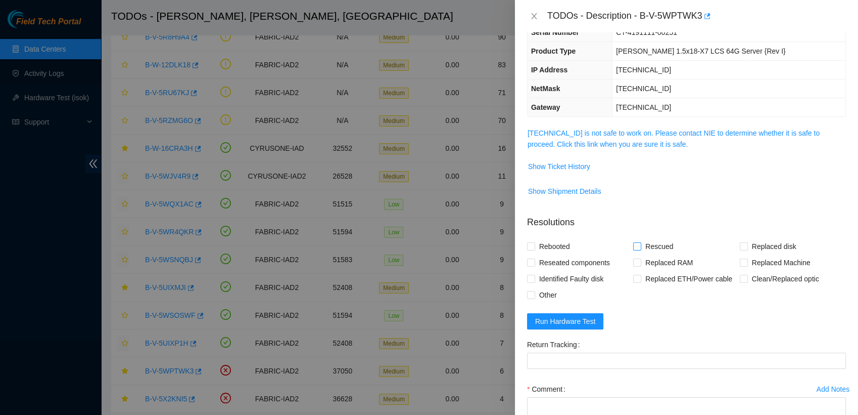
scroll to position [77, 0]
click at [647, 136] on link "[TECHNICAL_ID] is not safe to work on. Please contact NIE to determine whether …" at bounding box center [674, 138] width 292 height 19
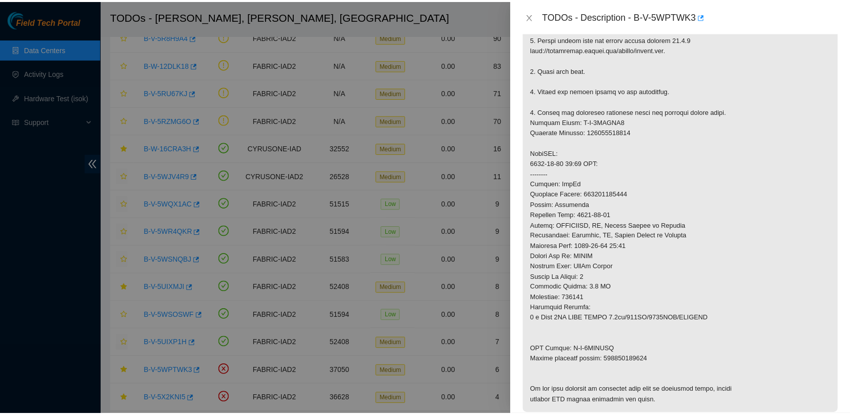
scroll to position [303, 0]
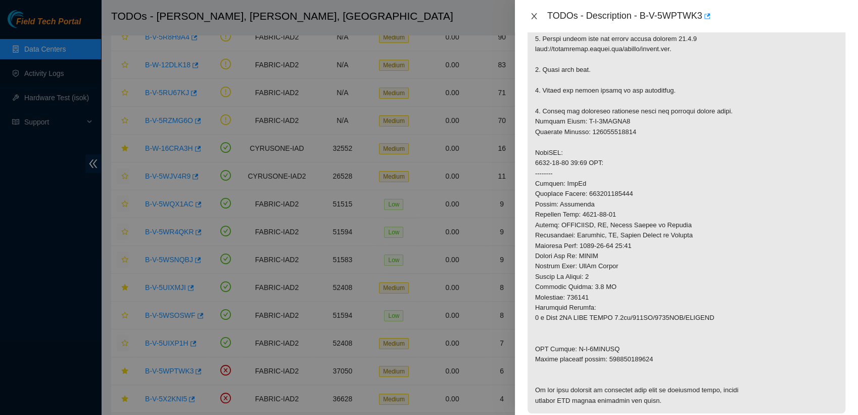
click at [533, 18] on icon "close" at bounding box center [534, 16] width 8 height 8
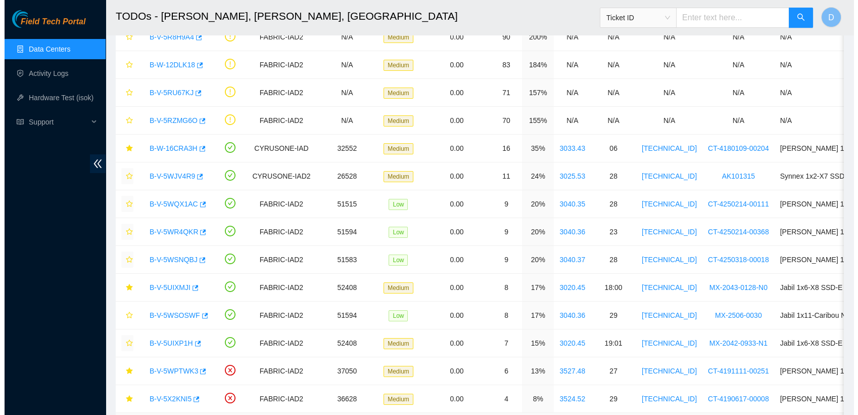
scroll to position [161, 0]
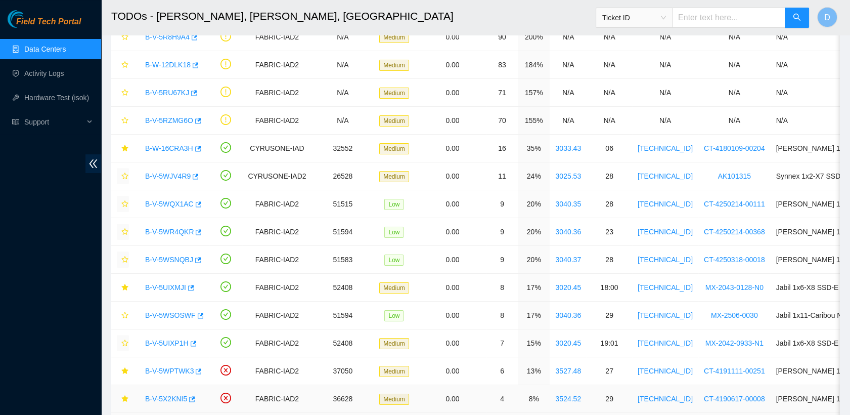
click at [169, 399] on link "B-V-5X2KNI5" at bounding box center [166, 398] width 42 height 8
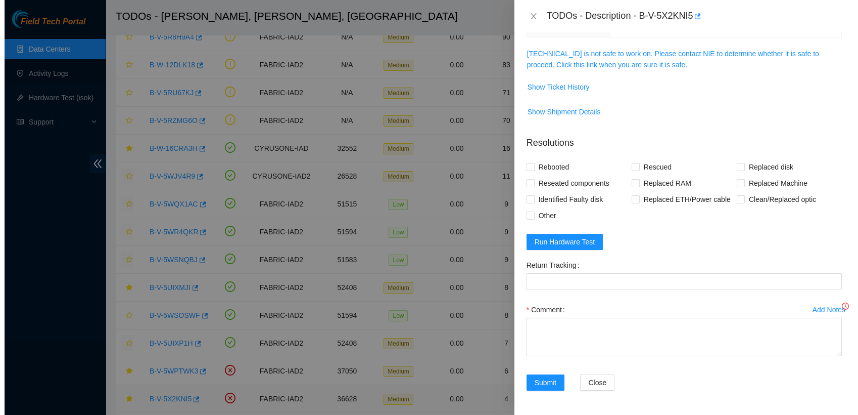
scroll to position [117, 0]
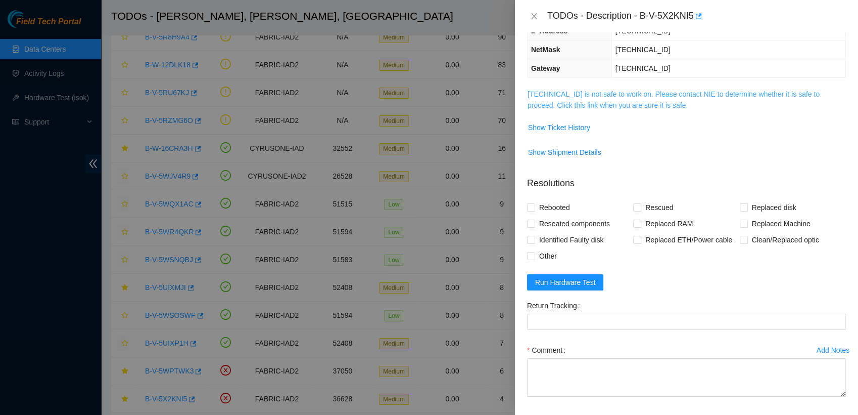
click at [625, 96] on link "[TECHNICAL_ID] is not safe to work on. Please contact NIE to determine whether …" at bounding box center [674, 99] width 292 height 19
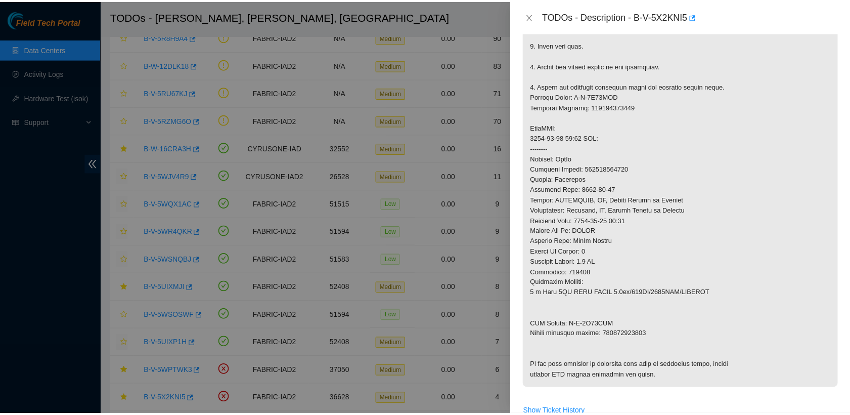
scroll to position [328, 0]
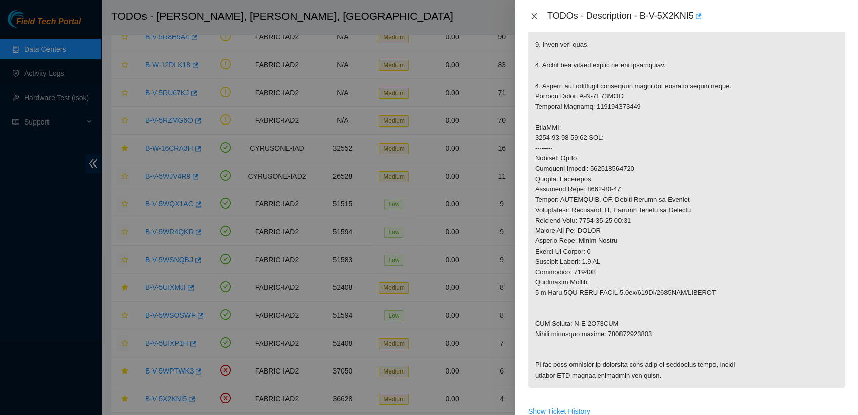
click at [536, 14] on icon "close" at bounding box center [534, 16] width 8 height 8
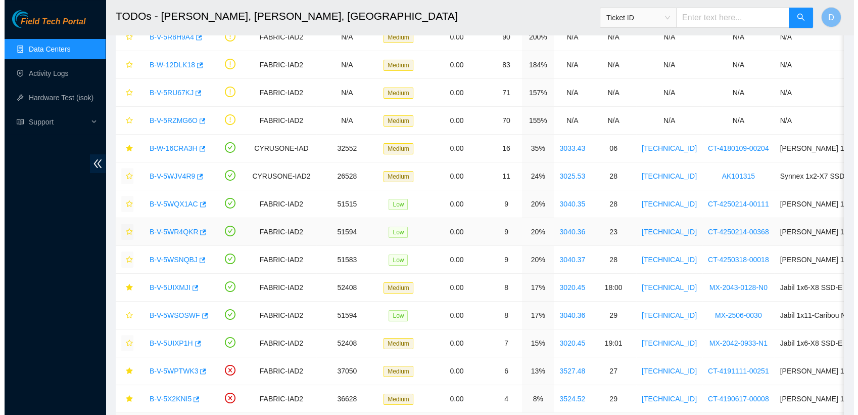
scroll to position [161, 0]
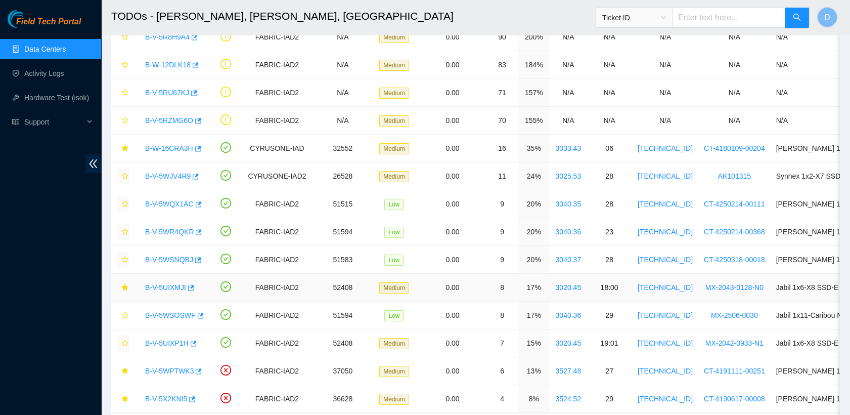
click at [172, 285] on link "B-V-5UIXMJI" at bounding box center [165, 287] width 41 height 8
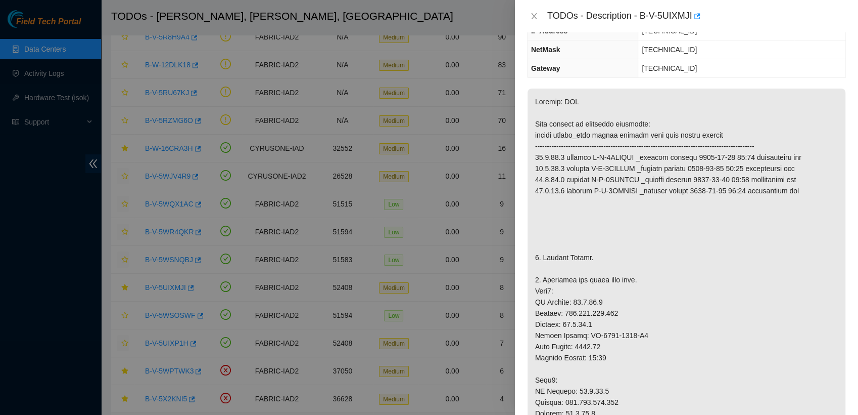
scroll to position [0, 0]
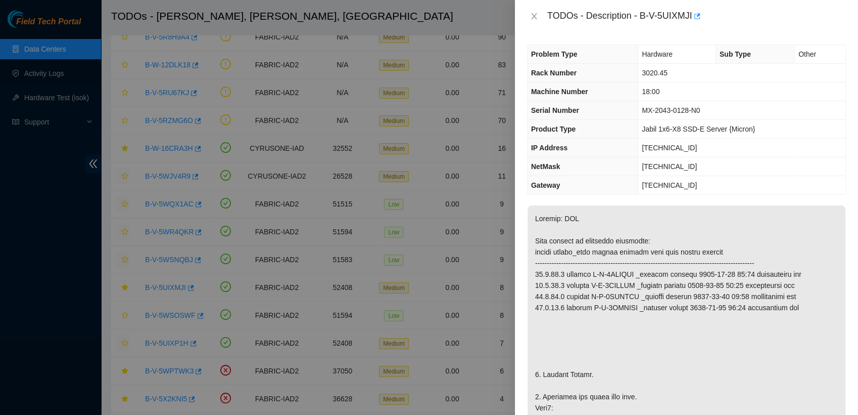
click at [670, 108] on span "MX-2043-0128-N0" at bounding box center [671, 110] width 58 height 8
click at [736, 200] on div "Problem Type Hardware Sub Type Other Rack Number 3020.45 Machine Number 18:00 S…" at bounding box center [686, 223] width 343 height 382
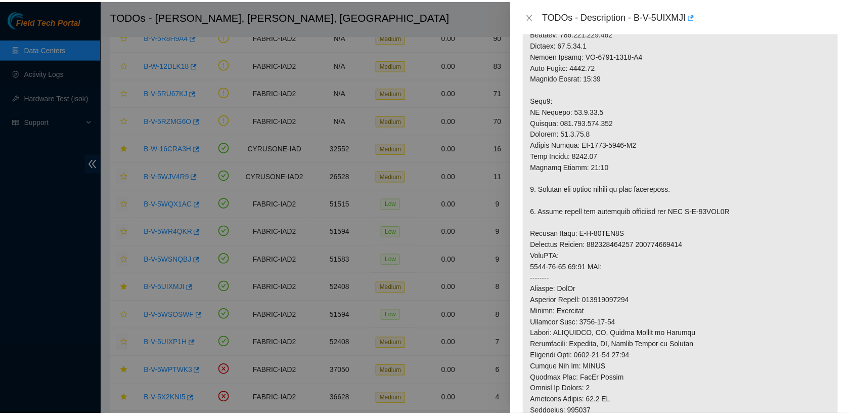
scroll to position [403, 0]
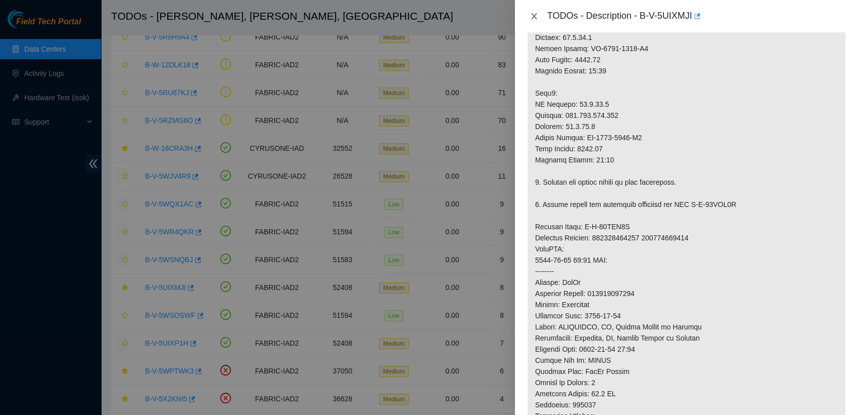
click at [534, 16] on icon "close" at bounding box center [534, 16] width 6 height 6
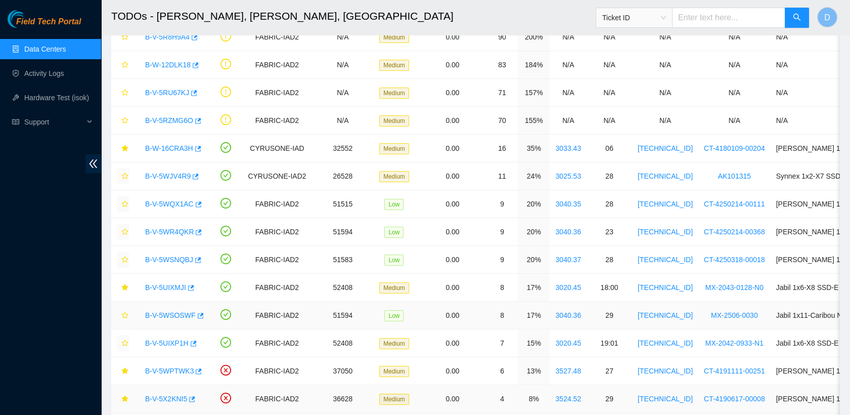
scroll to position [265, 0]
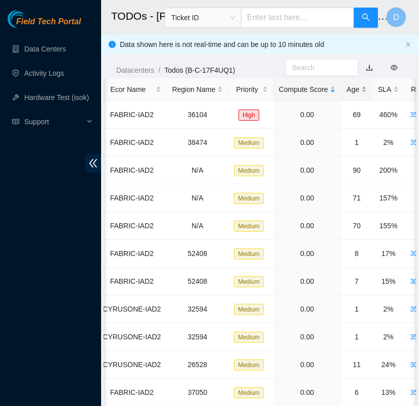
scroll to position [0, 138]
click at [378, 89] on div "SLA" at bounding box center [388, 89] width 21 height 11
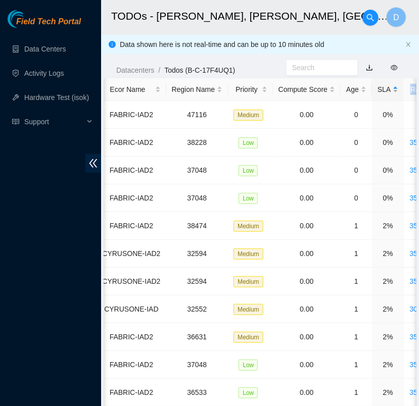
click at [378, 89] on div "SLA" at bounding box center [388, 89] width 21 height 11
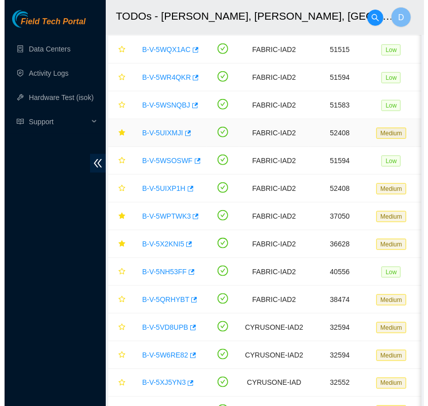
scroll to position [262, 0]
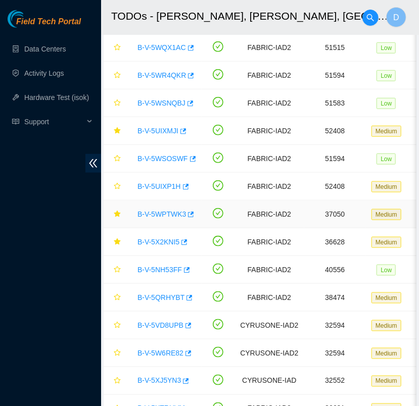
click at [165, 214] on link "B-V-5WPTWK3" at bounding box center [161, 214] width 49 height 8
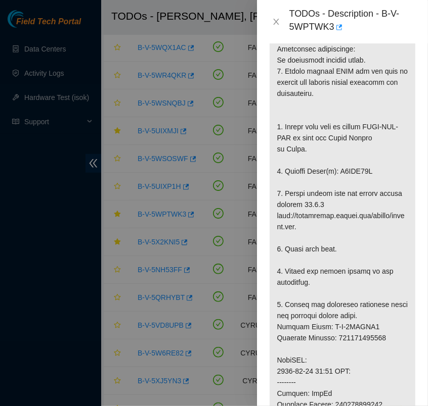
scroll to position [258, 0]
